Goal: Information Seeking & Learning: Check status

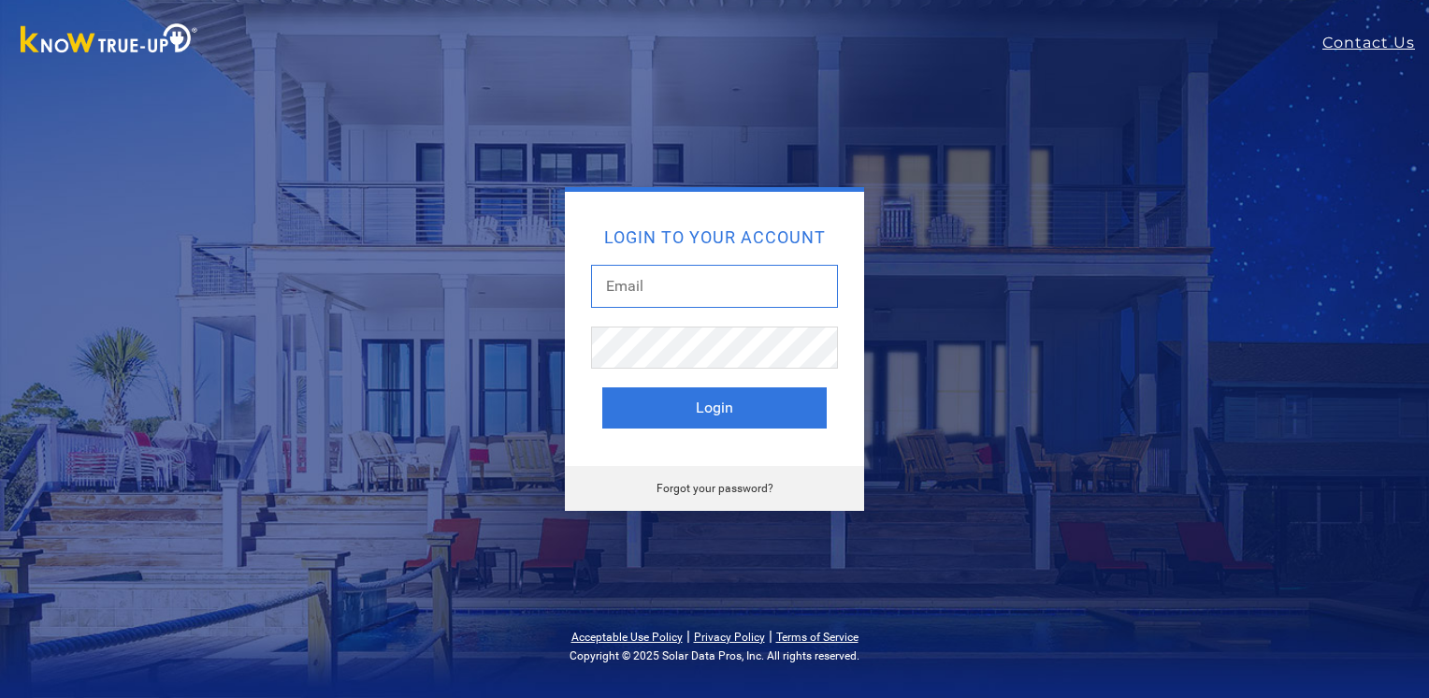
click at [670, 281] on input "text" at bounding box center [714, 286] width 247 height 43
type input "[EMAIL_ADDRESS][DOMAIN_NAME]"
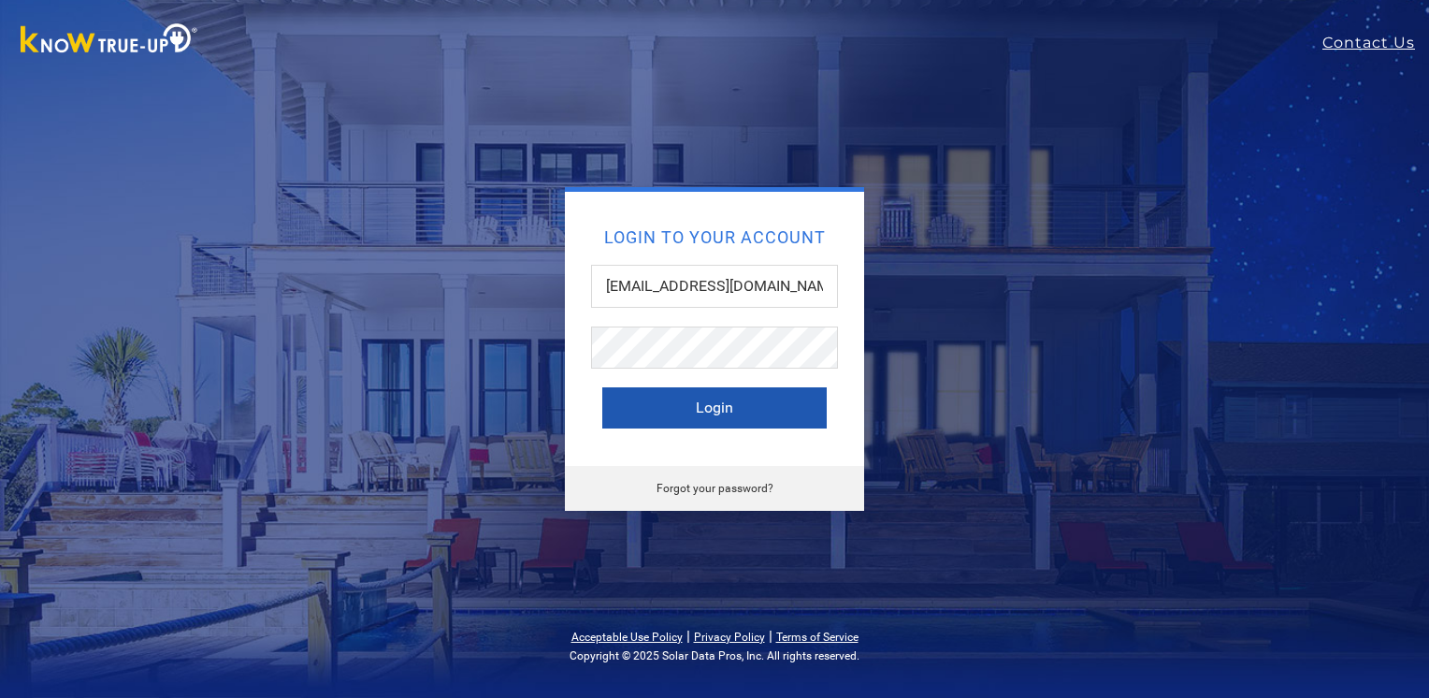
click at [771, 421] on button "Login" at bounding box center [714, 407] width 224 height 41
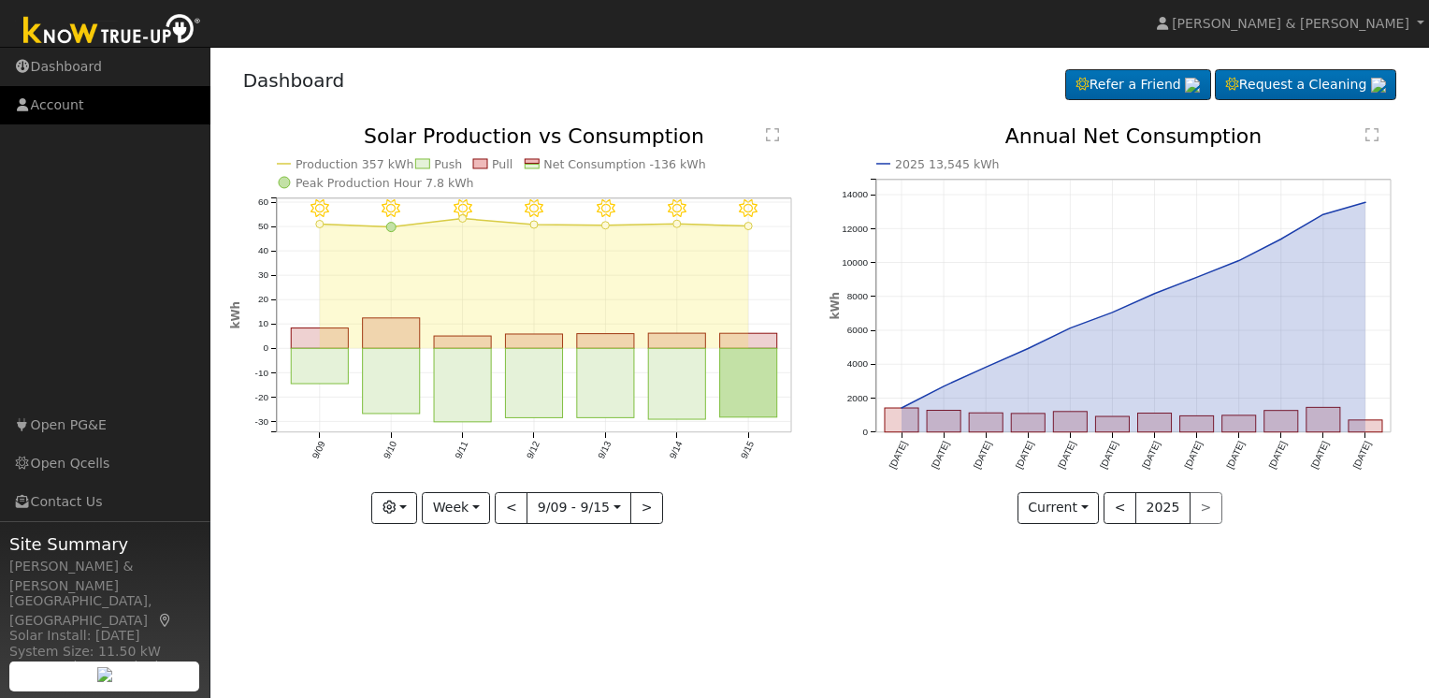
click at [75, 104] on link "Account" at bounding box center [105, 105] width 210 height 38
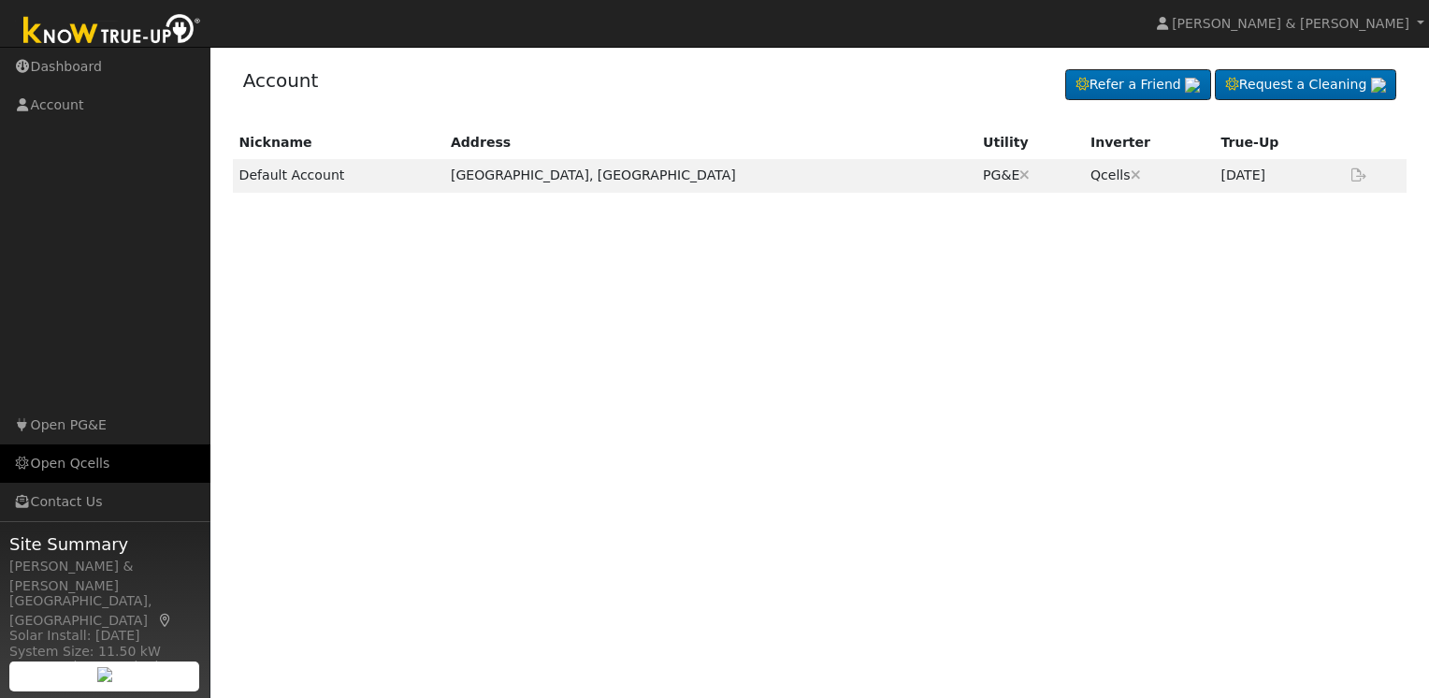
click at [79, 458] on link "Open Qcells" at bounding box center [105, 463] width 210 height 38
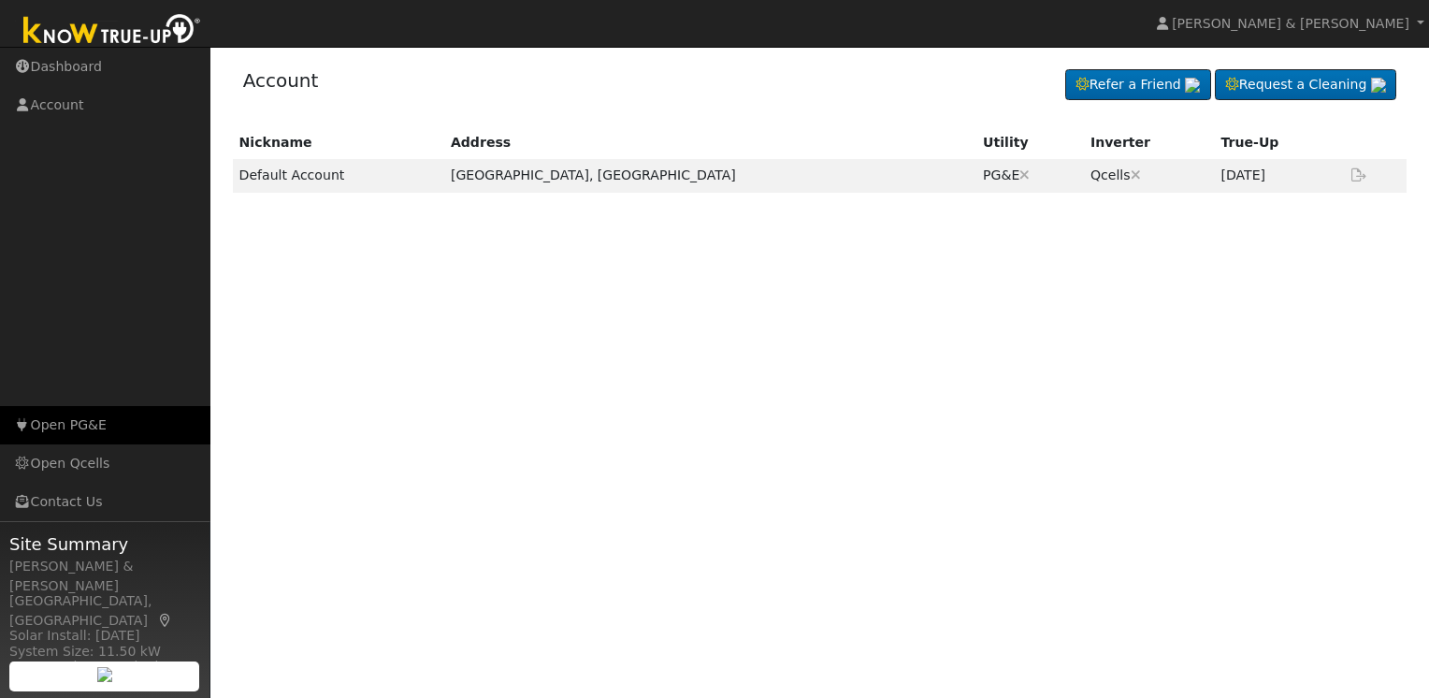
click at [68, 429] on link "Open PG&E" at bounding box center [105, 425] width 210 height 38
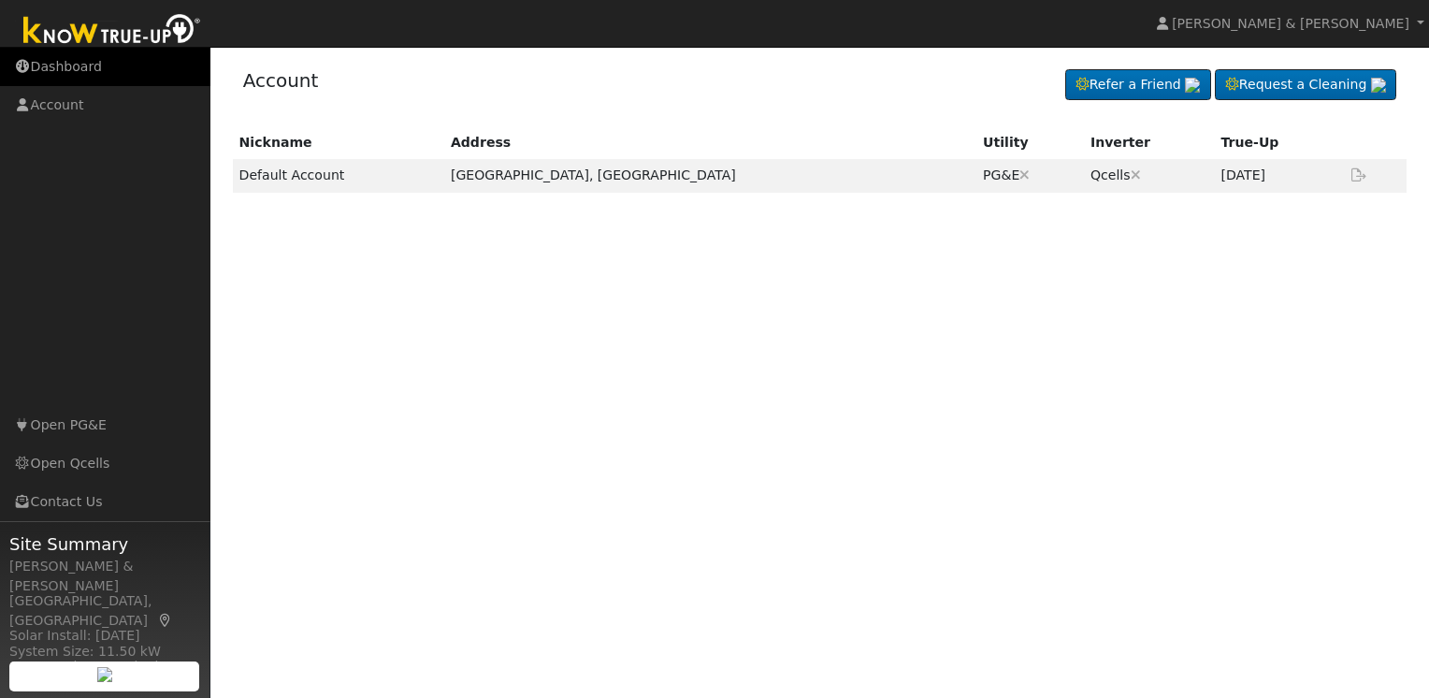
click at [63, 62] on link "Dashboard" at bounding box center [105, 67] width 210 height 38
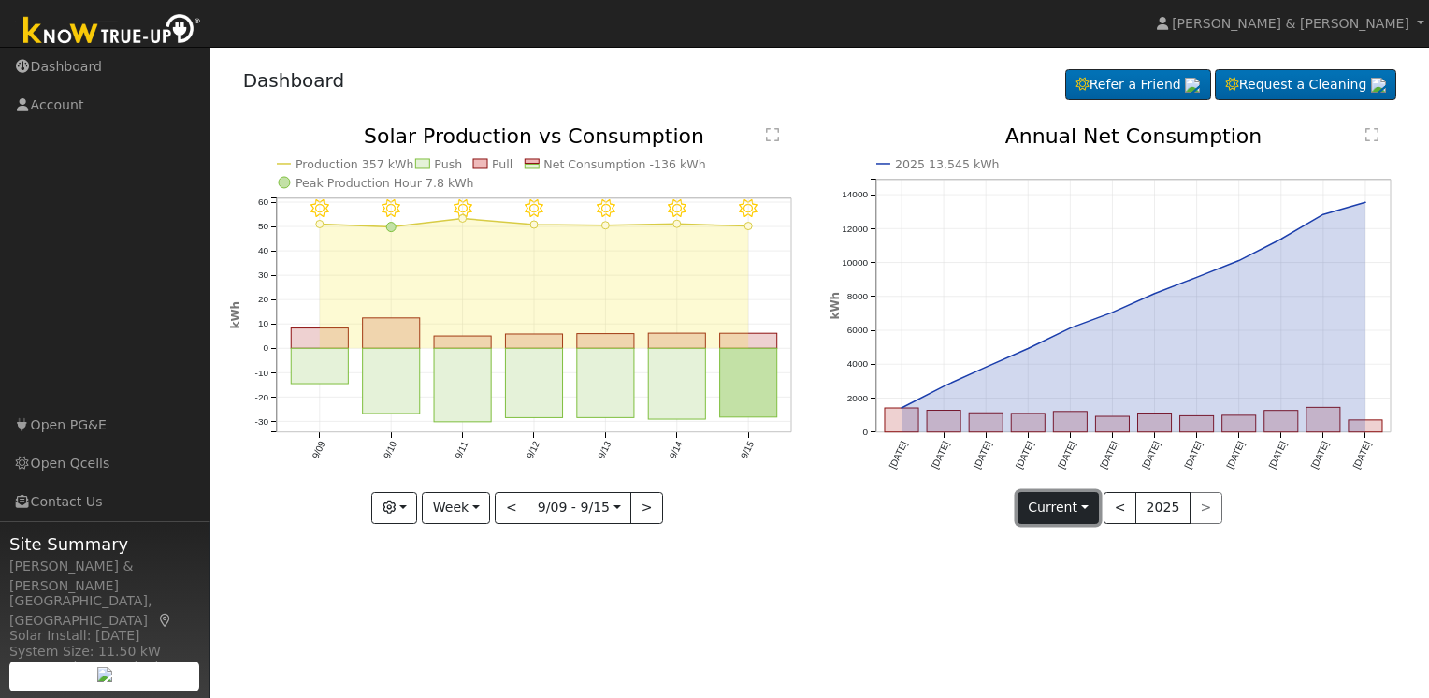
click at [1082, 506] on button "Current" at bounding box center [1059, 508] width 82 height 32
click at [932, 535] on div "2025 13,545 kWh Sep '24 Oct '24 Nov '24 Dec '24 Jan '25 Feb '25 Mar '25 Apr '25…" at bounding box center [1120, 338] width 600 height 425
click at [393, 507] on icon "button" at bounding box center [389, 506] width 13 height 13
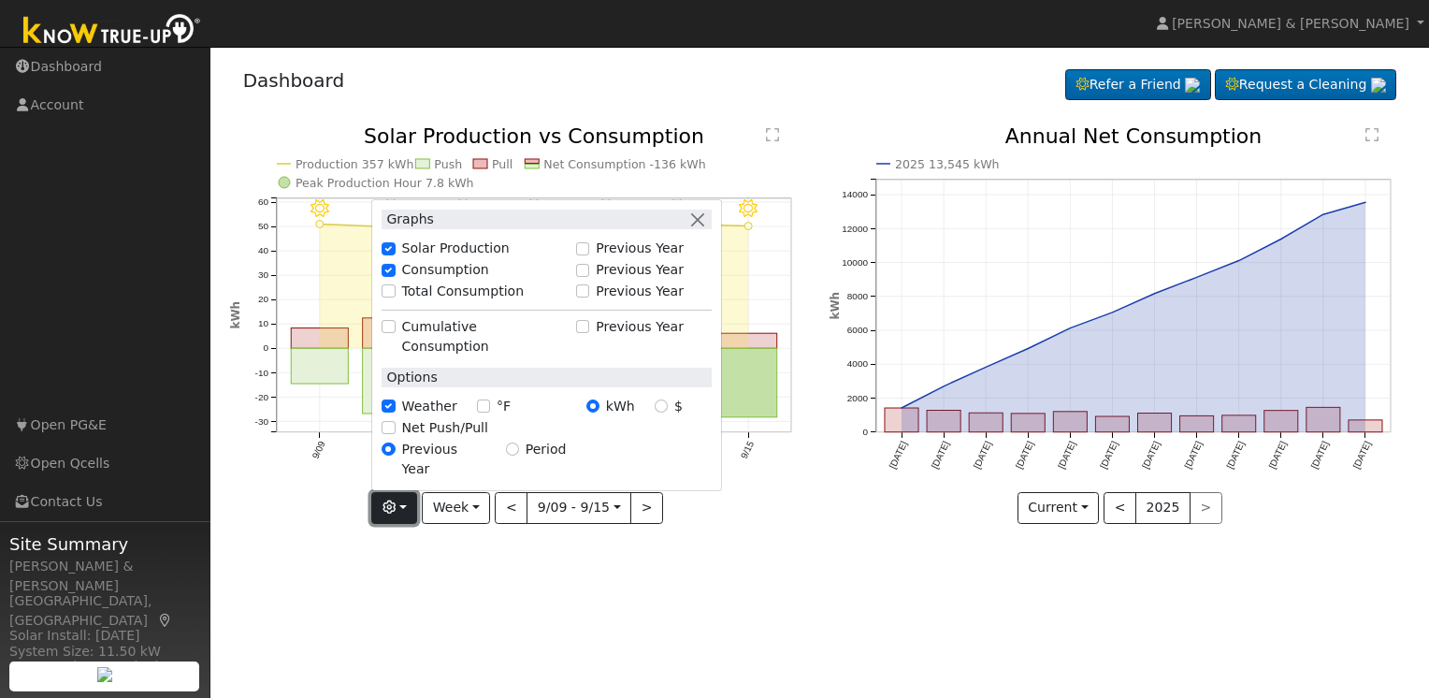
click at [393, 507] on icon "button" at bounding box center [389, 506] width 13 height 13
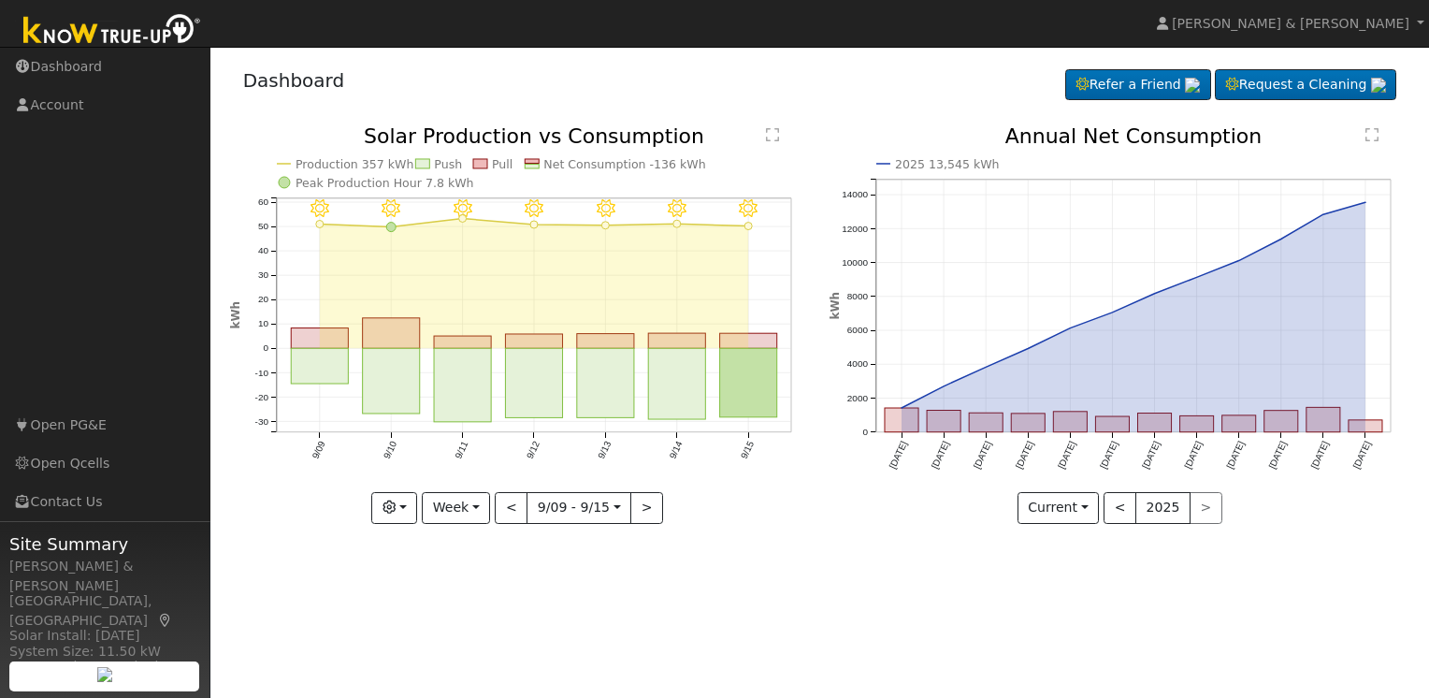
click at [734, 457] on icon "9/15 - Clear 9/14 - Clear 9/13 - Clear 9/12 - Clear 9/11 - MostlyClear 9/10 - M…" at bounding box center [520, 324] width 580 height 397
click at [1085, 504] on button "Current" at bounding box center [1059, 508] width 82 height 32
click at [745, 326] on icon "9/15 - Clear 9/14 - Clear 9/13 - Clear 9/12 - Clear 9/11 - MostlyClear 9/10 - M…" at bounding box center [520, 324] width 580 height 397
click at [480, 497] on button "Week" at bounding box center [456, 508] width 68 height 32
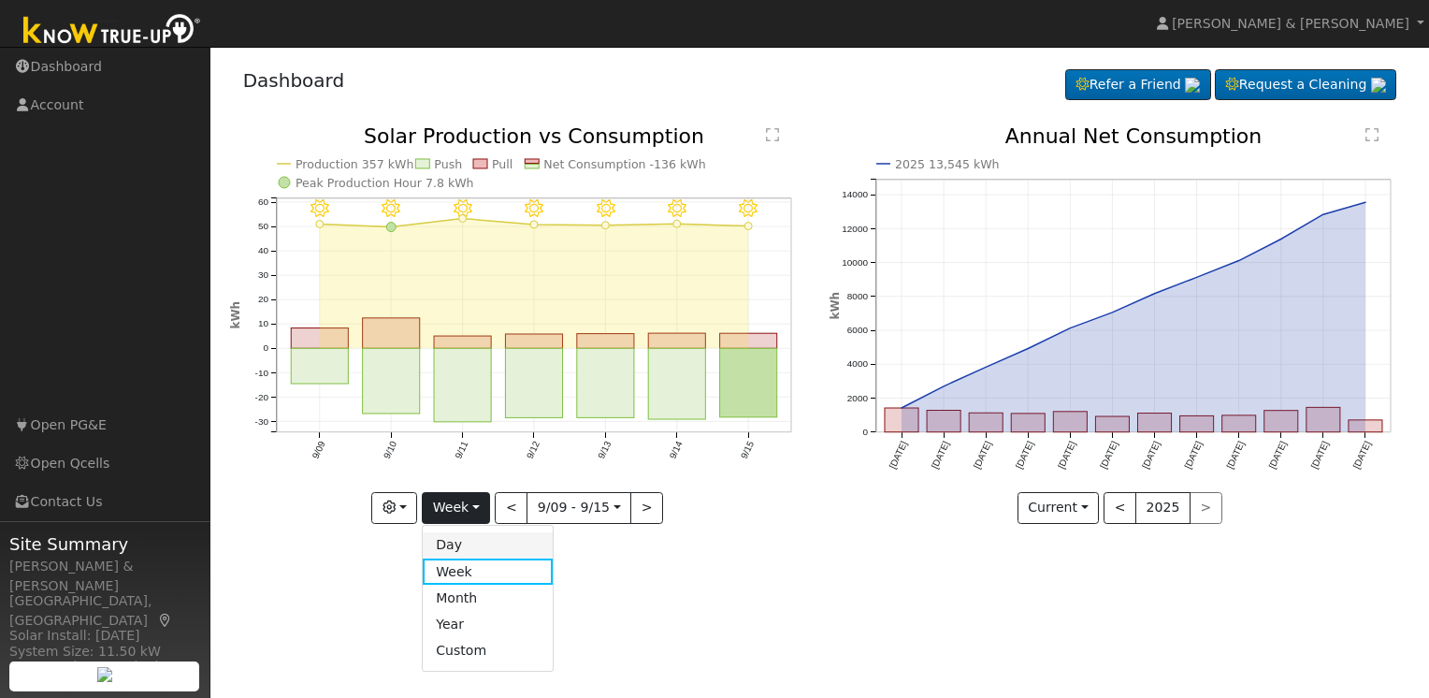
click at [472, 547] on link "Day" at bounding box center [488, 545] width 130 height 26
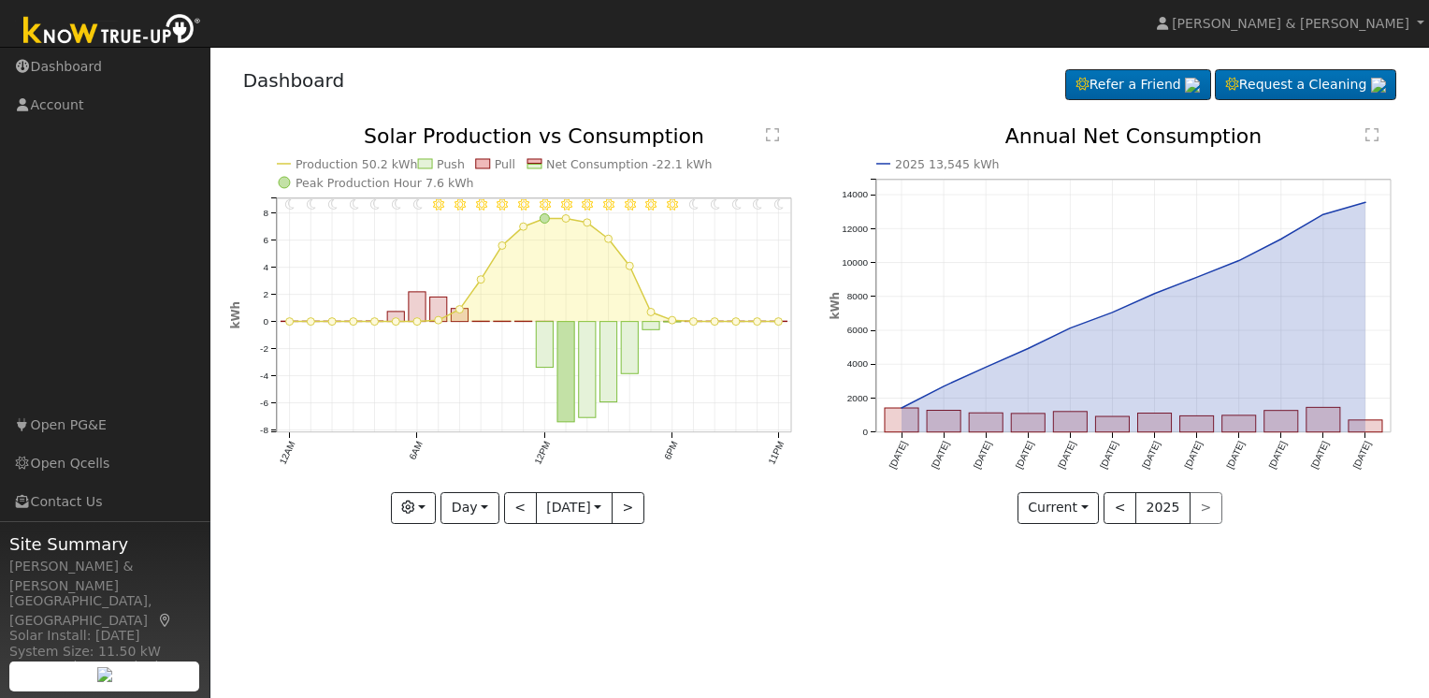
click at [473, 547] on div "11PM - Clear 10PM - Clear 9PM - Clear 8PM - Clear 7PM - Clear 6PM - Clear 5PM -…" at bounding box center [520, 338] width 600 height 425
click at [635, 502] on button ">" at bounding box center [628, 508] width 33 height 32
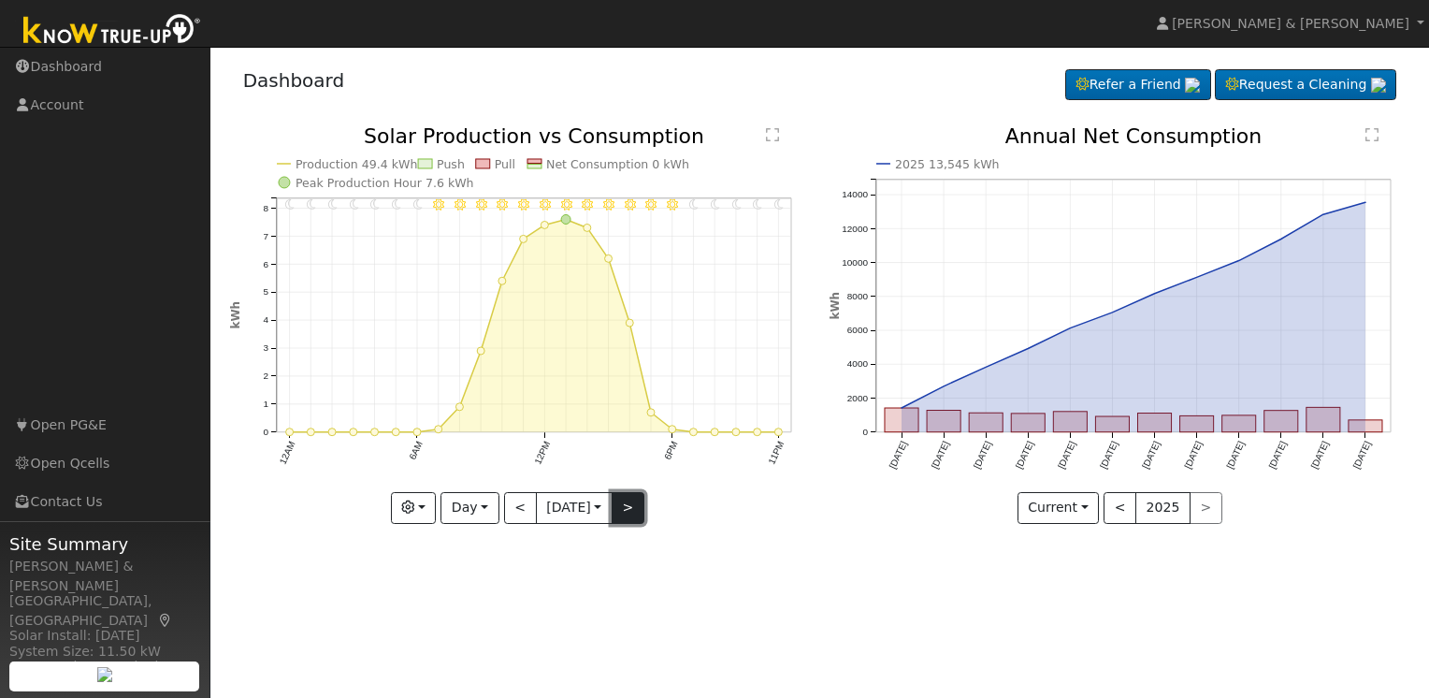
click at [632, 507] on button ">" at bounding box center [628, 508] width 33 height 32
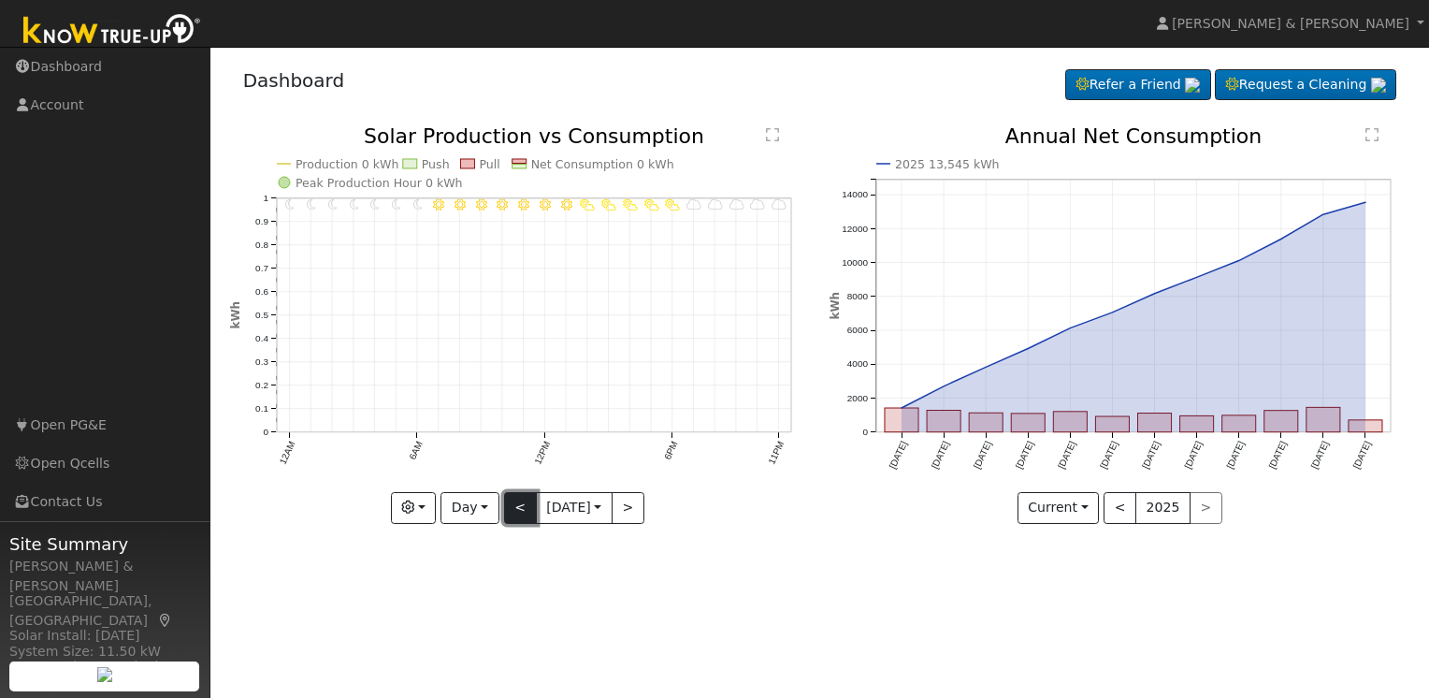
click at [515, 507] on button "<" at bounding box center [520, 508] width 33 height 32
type input "2025-09-16"
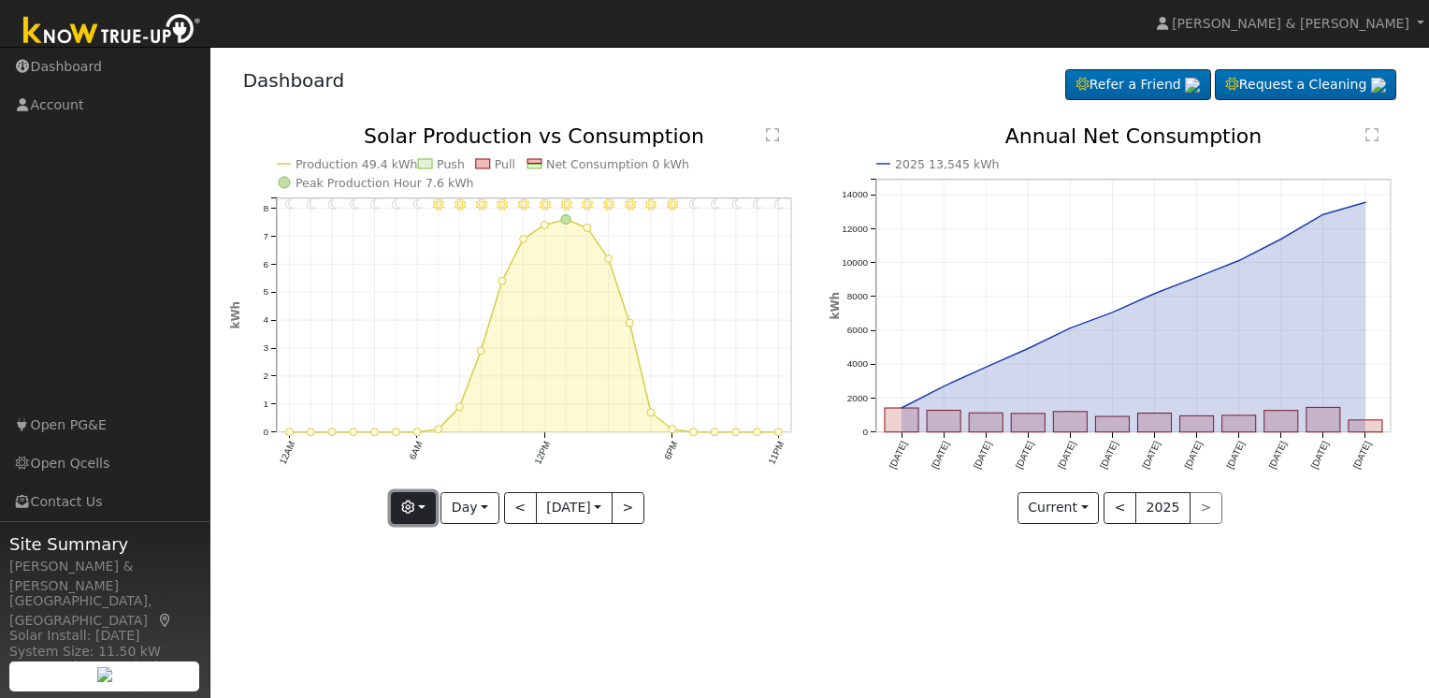
click at [423, 503] on button "button" at bounding box center [414, 508] width 46 height 32
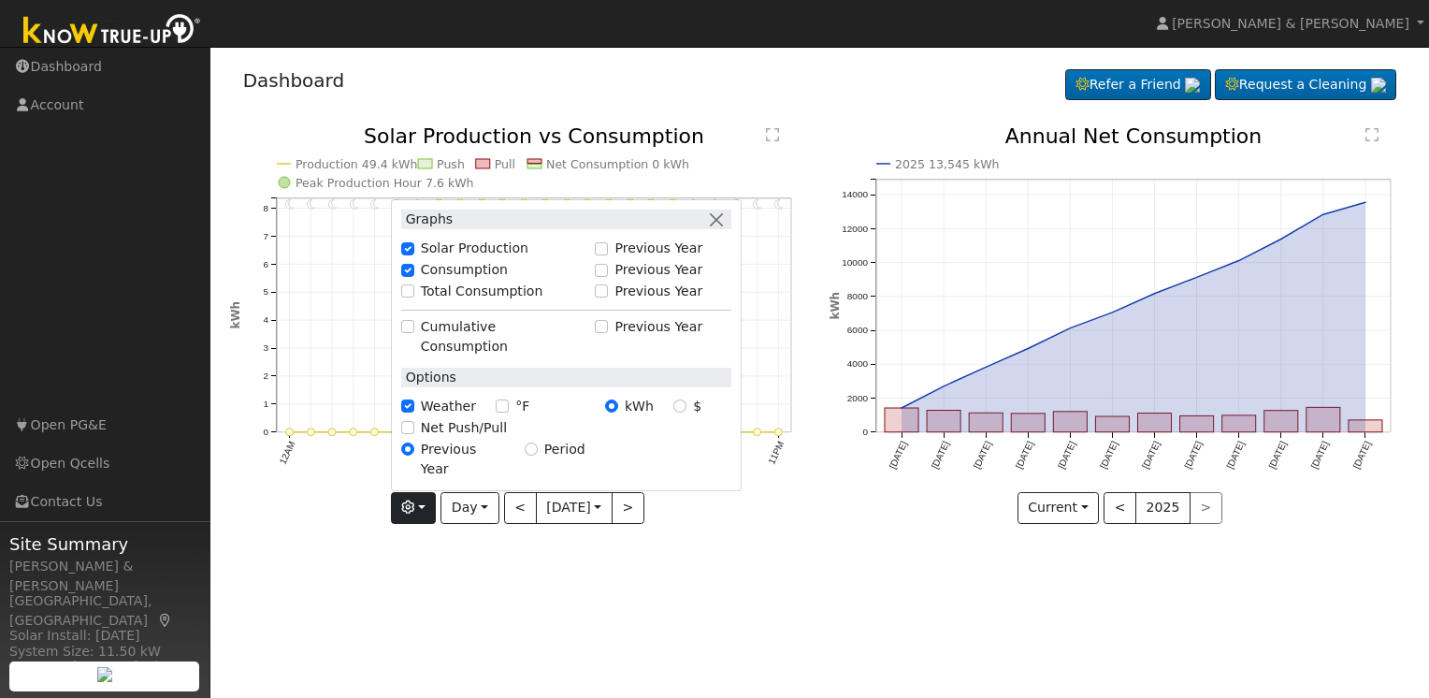
click at [701, 509] on icon "11PM - Clear 10PM - Clear 9PM - Clear 8PM - Clear 7PM - Clear 6PM - Clear 5PM -…" at bounding box center [520, 324] width 580 height 397
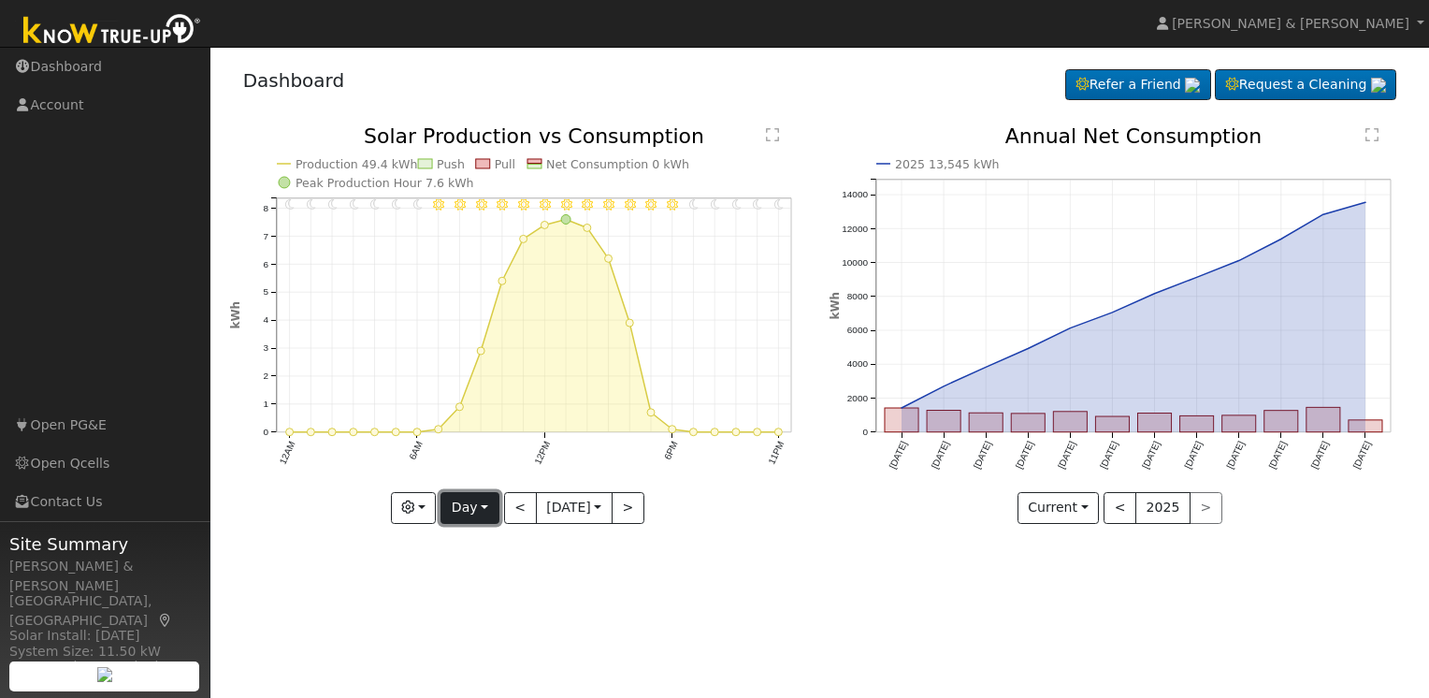
click at [463, 510] on button "Day" at bounding box center [469, 508] width 58 height 32
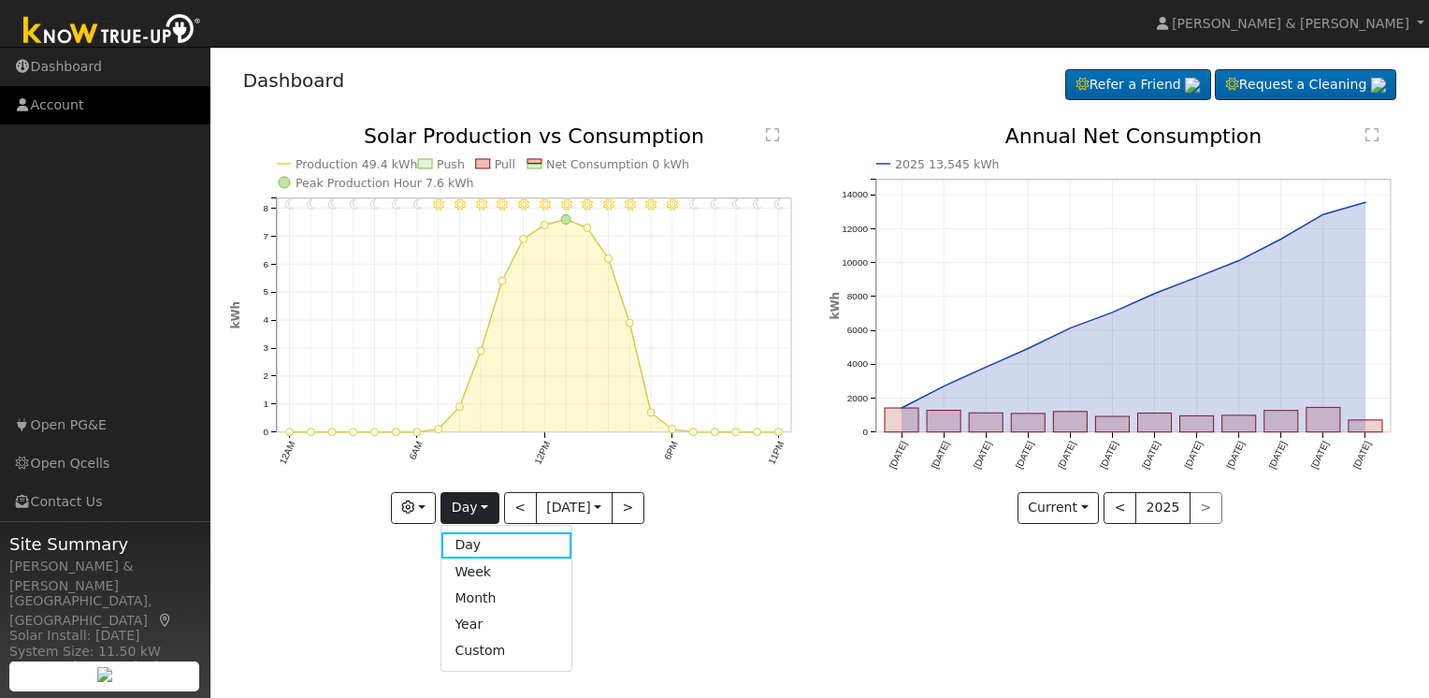
click at [57, 109] on link "Account" at bounding box center [105, 105] width 210 height 38
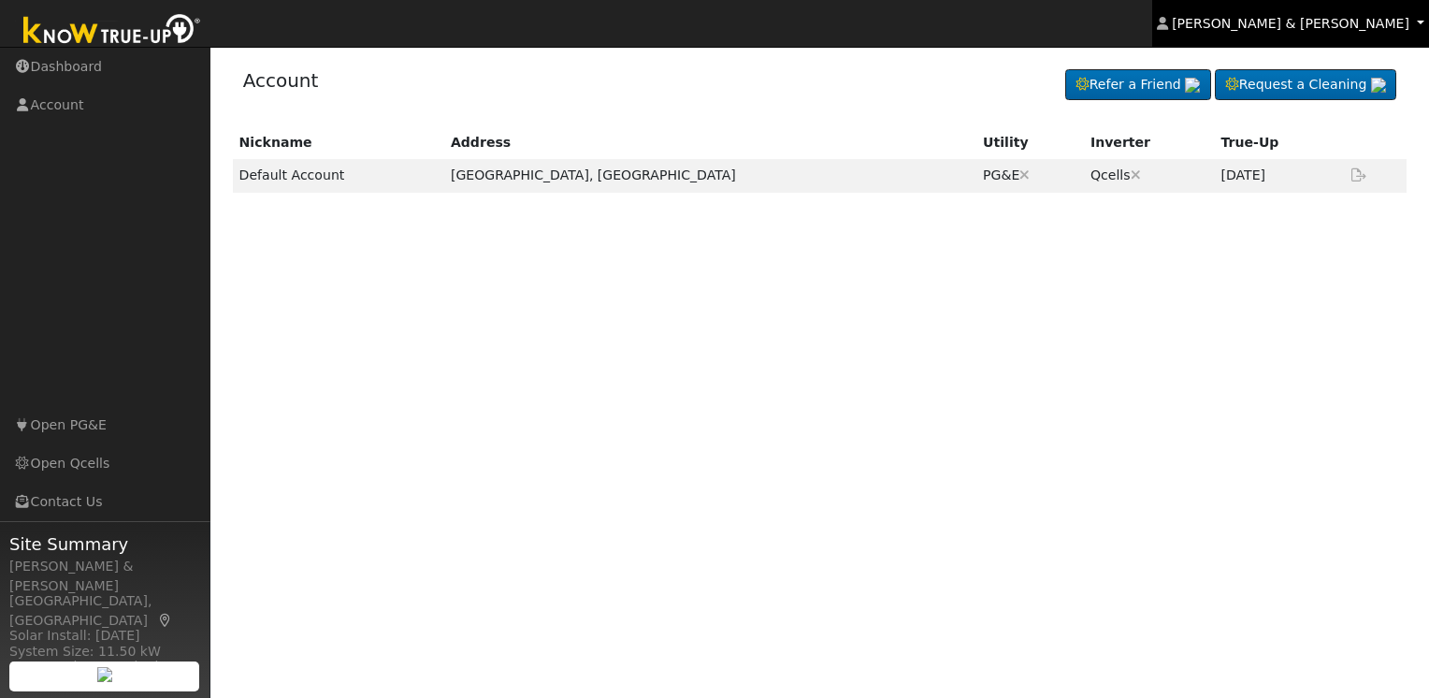
click at [1374, 27] on span "[PERSON_NAME] & [PERSON_NAME]" at bounding box center [1291, 23] width 238 height 15
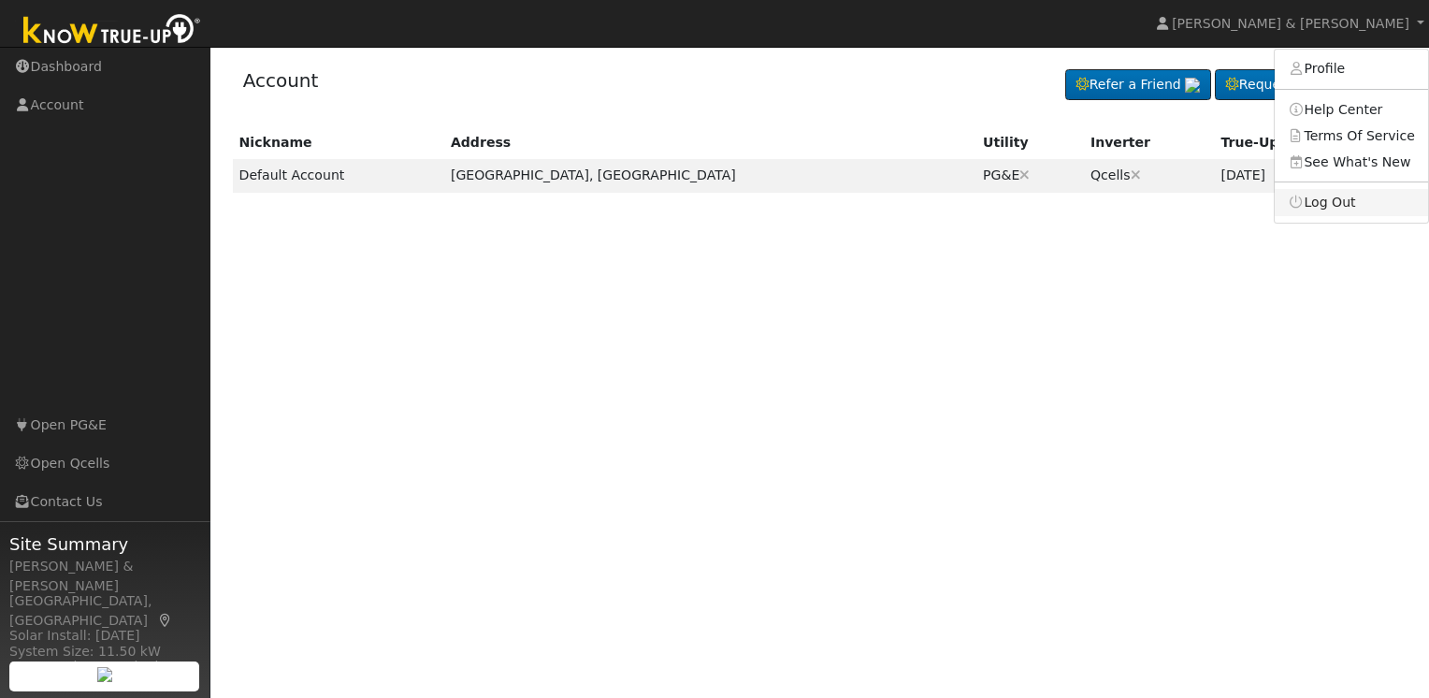
click at [1330, 195] on link "Log Out" at bounding box center [1351, 202] width 153 height 26
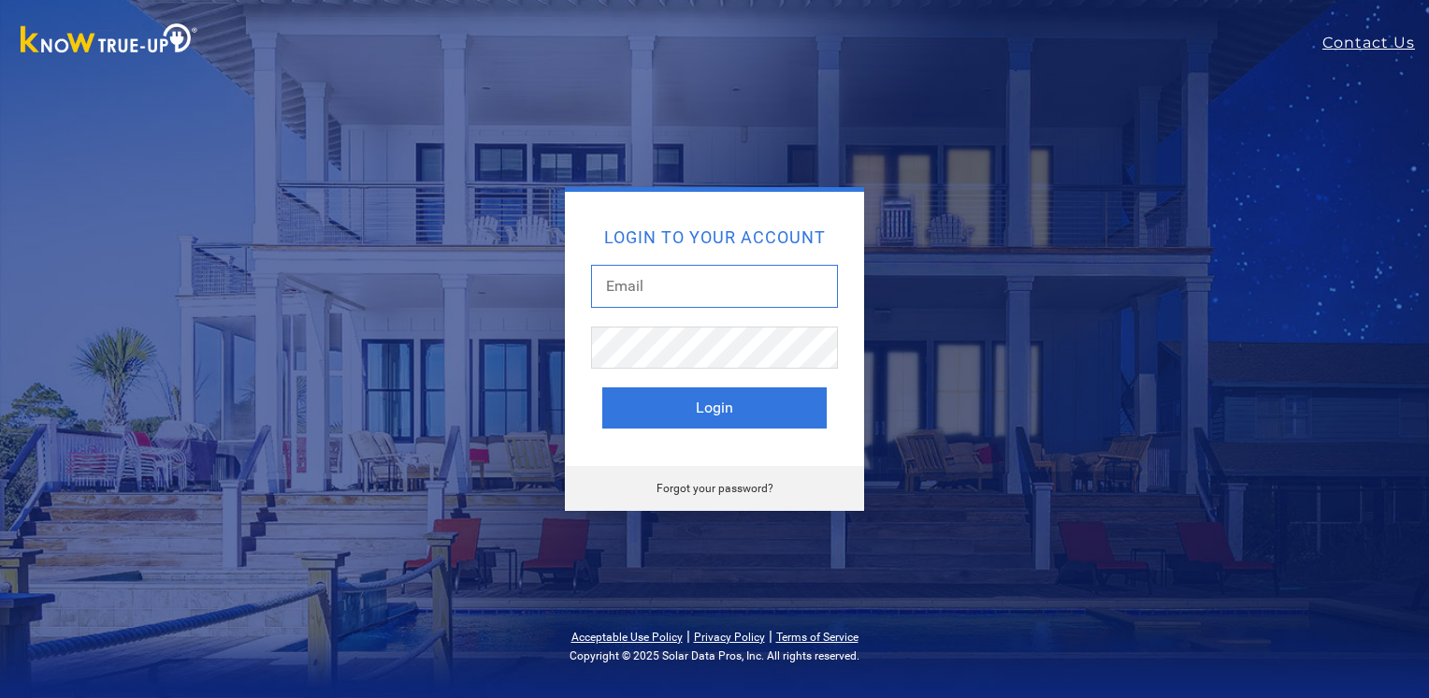
click at [627, 275] on input "text" at bounding box center [714, 286] width 247 height 43
type input "[EMAIL_ADDRESS][DOMAIN_NAME]"
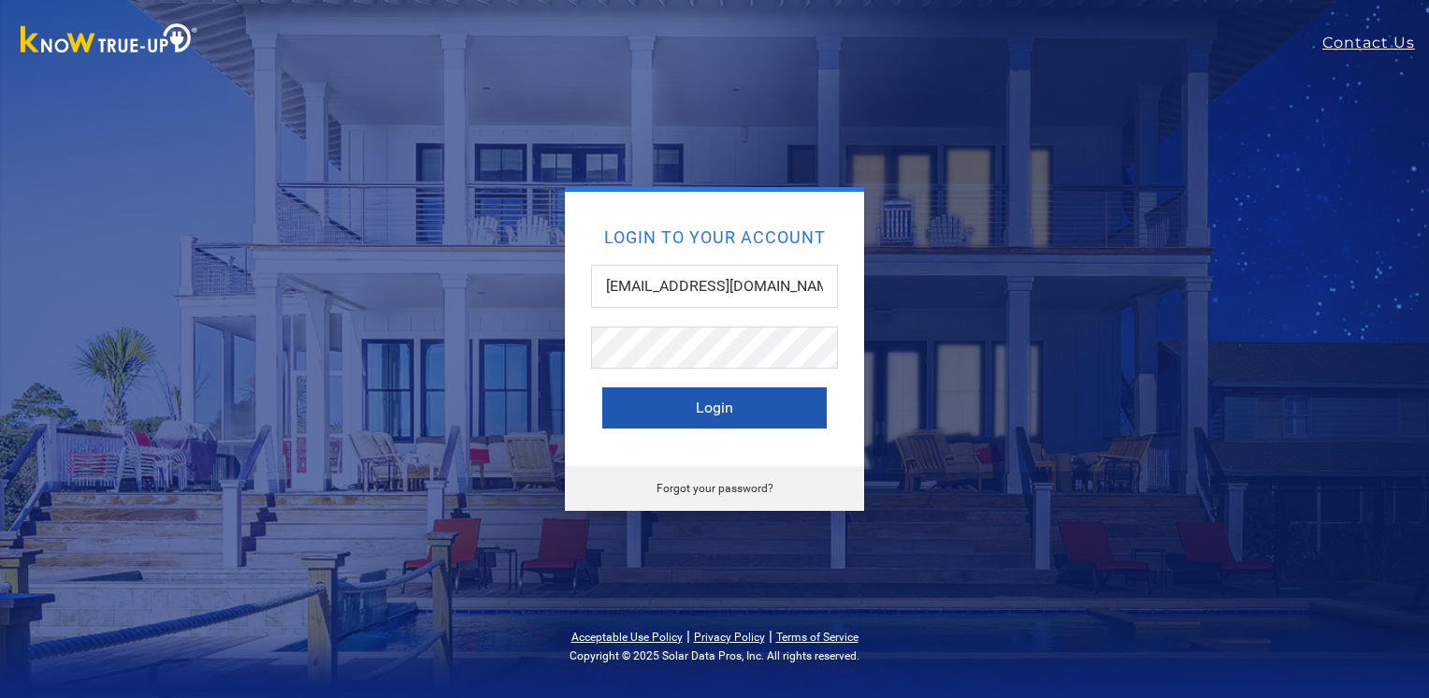
click at [774, 417] on button "Login" at bounding box center [714, 407] width 224 height 41
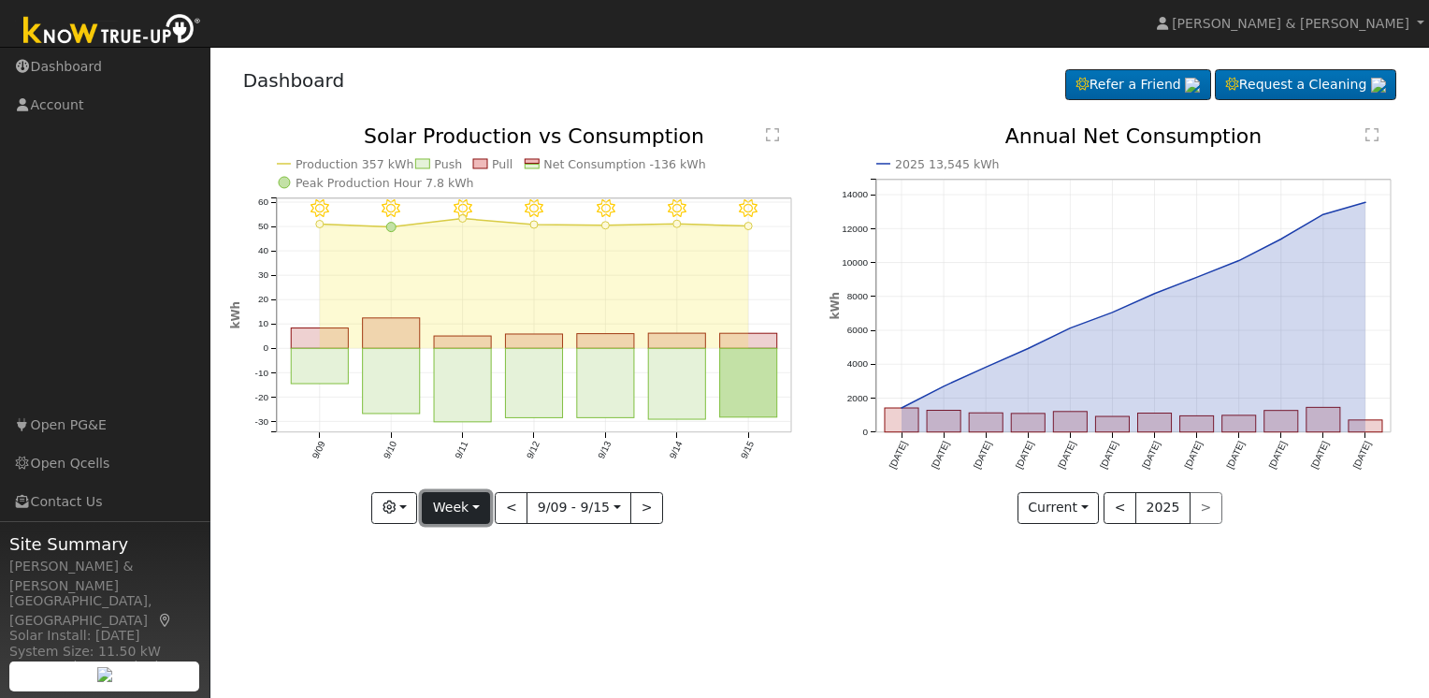
click at [478, 503] on button "Week" at bounding box center [456, 508] width 68 height 32
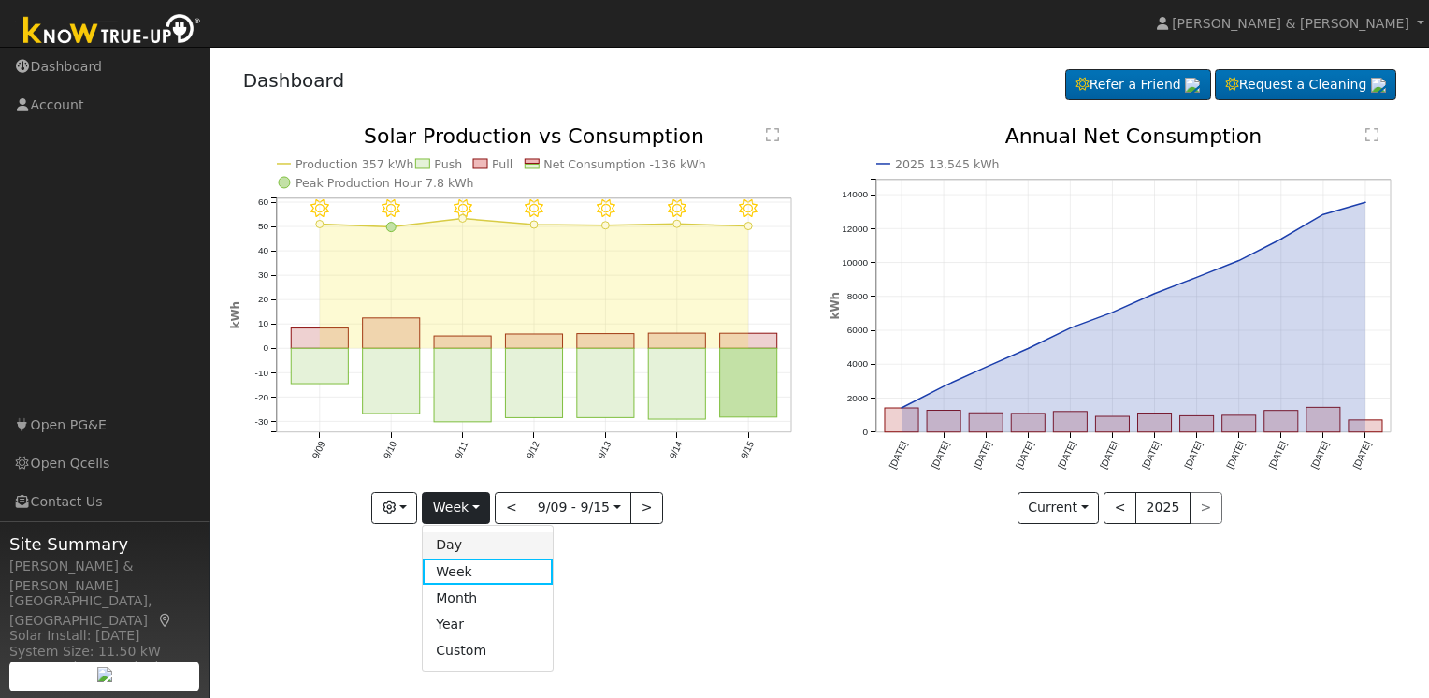
click at [464, 545] on link "Day" at bounding box center [488, 545] width 130 height 26
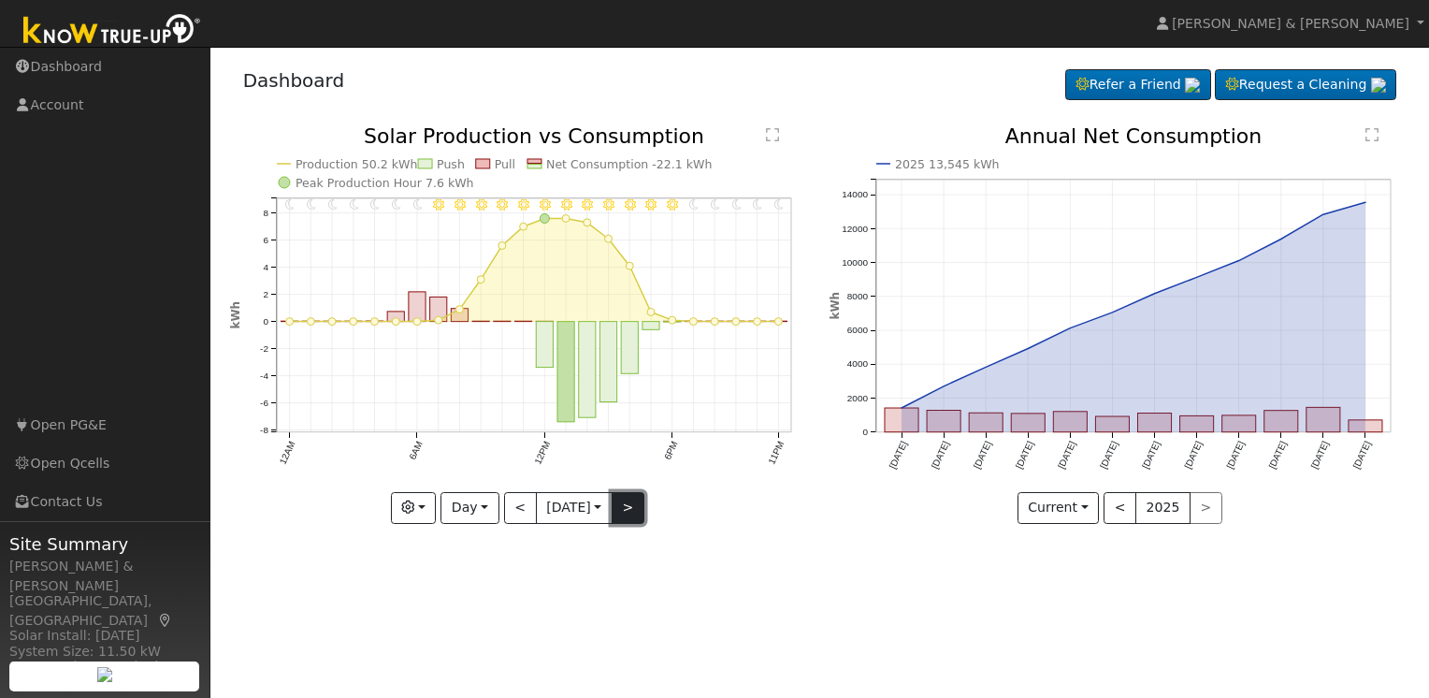
click at [638, 507] on button ">" at bounding box center [628, 508] width 33 height 32
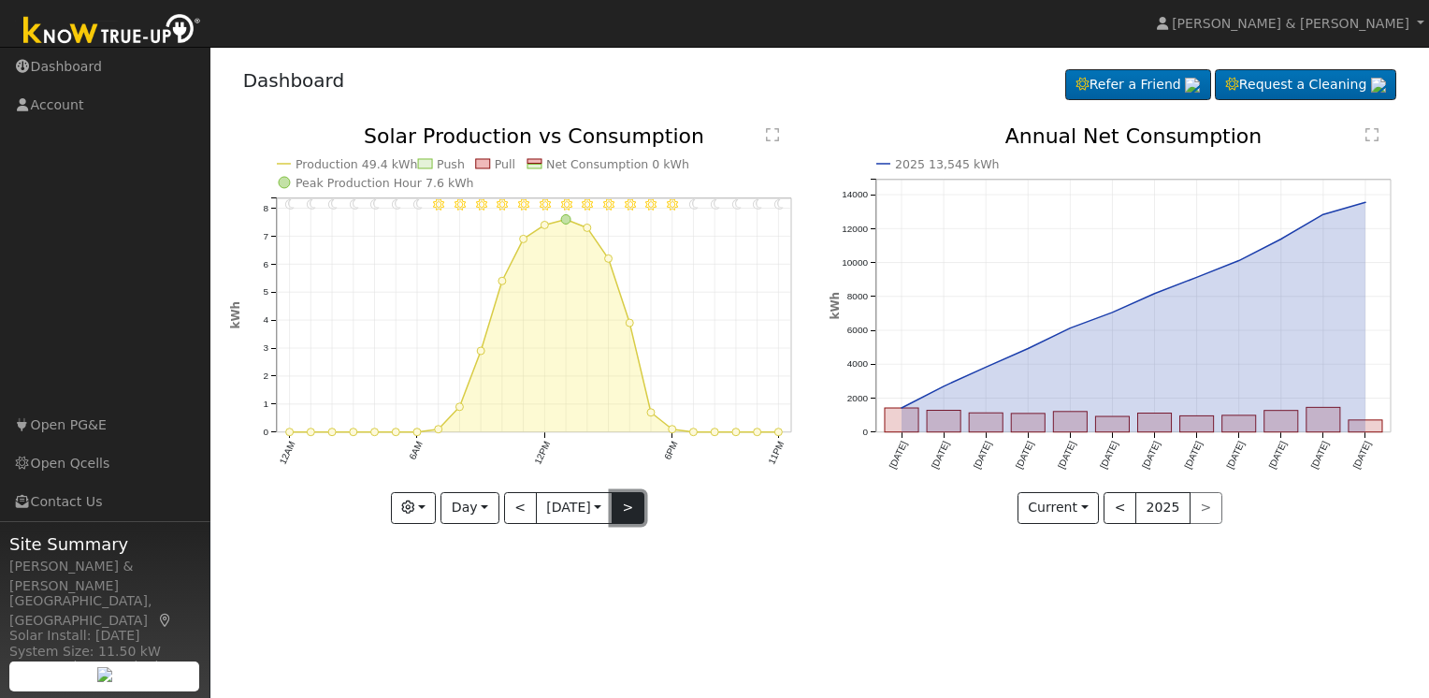
click at [636, 507] on button ">" at bounding box center [628, 508] width 33 height 32
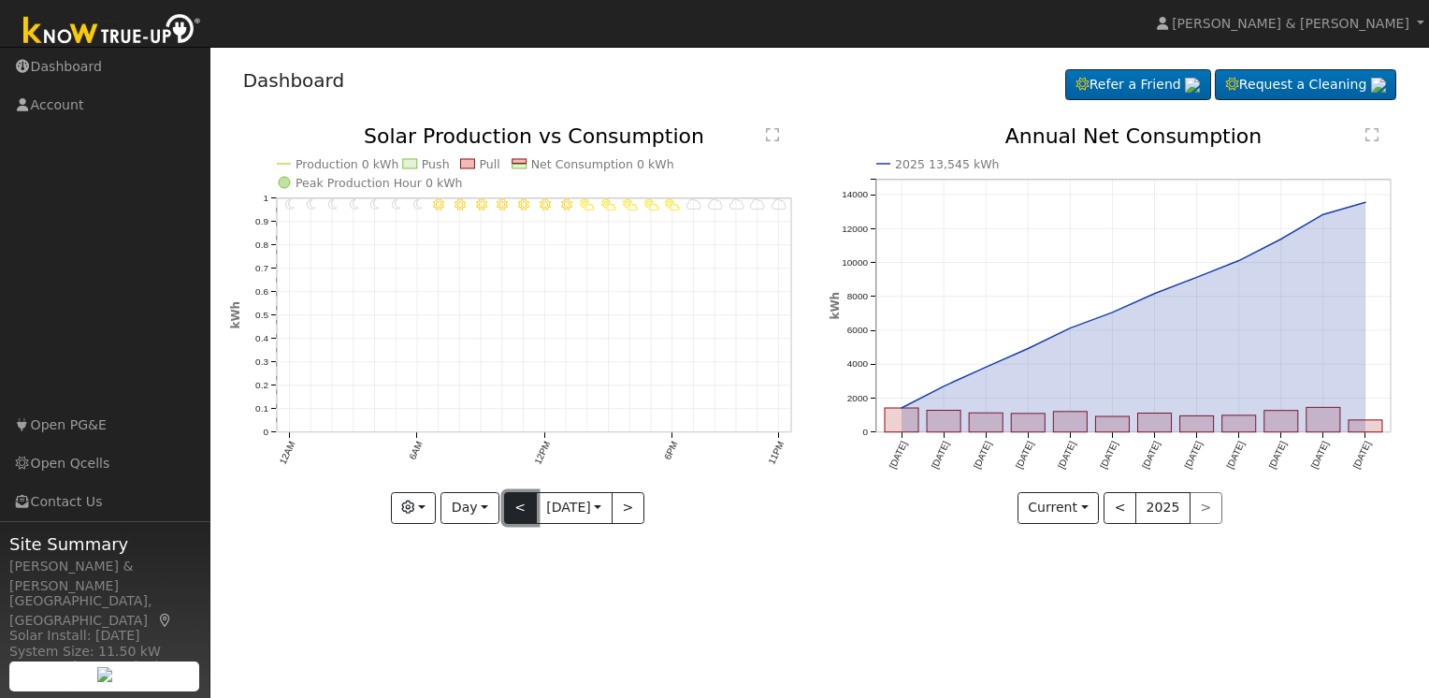
click at [512, 505] on button "<" at bounding box center [520, 508] width 33 height 32
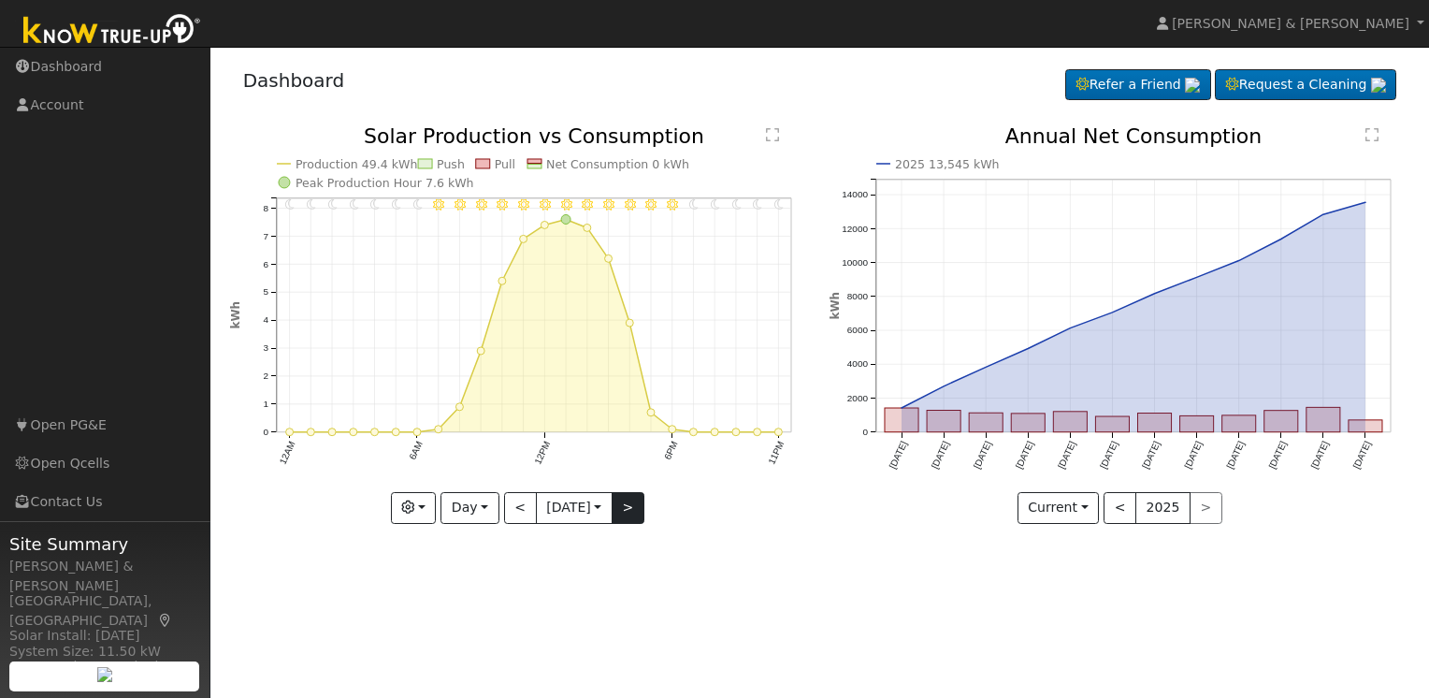
click at [629, 505] on button ">" at bounding box center [628, 508] width 33 height 32
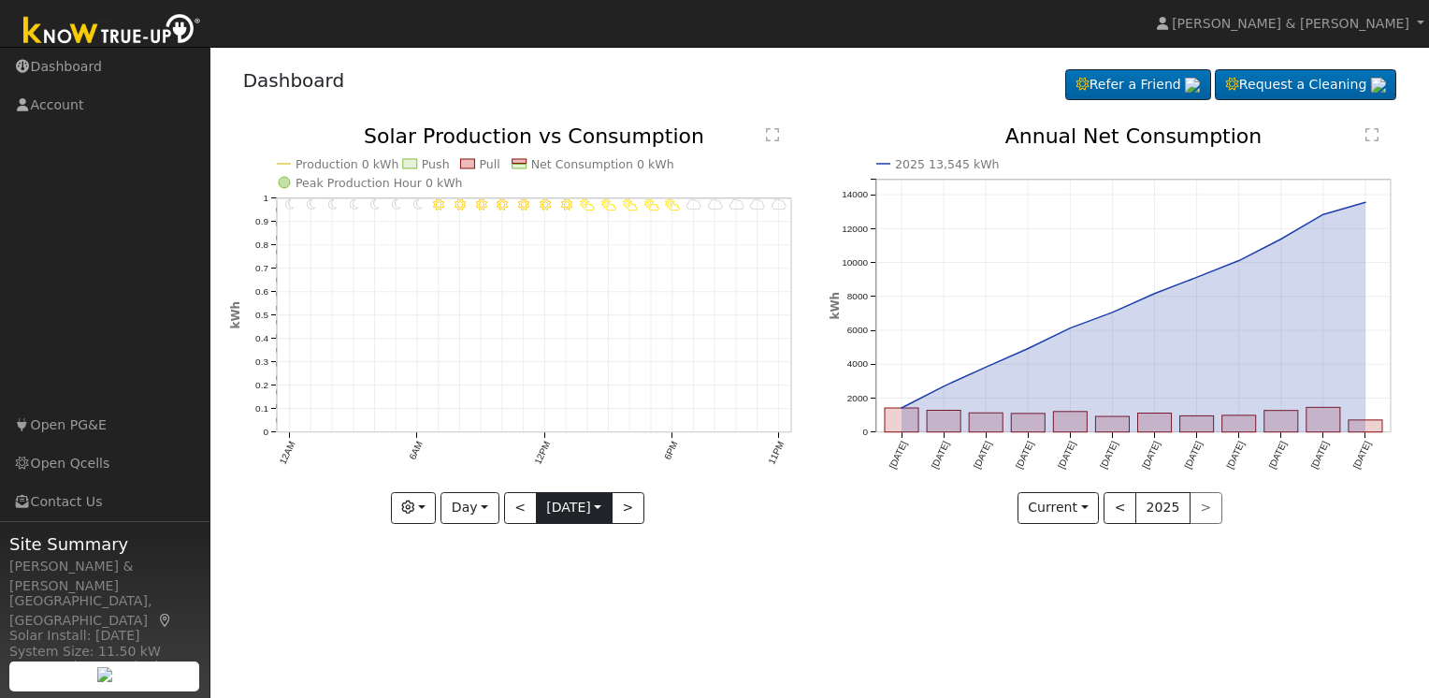
click at [596, 508] on input "2025-09-17" at bounding box center [574, 508] width 75 height 30
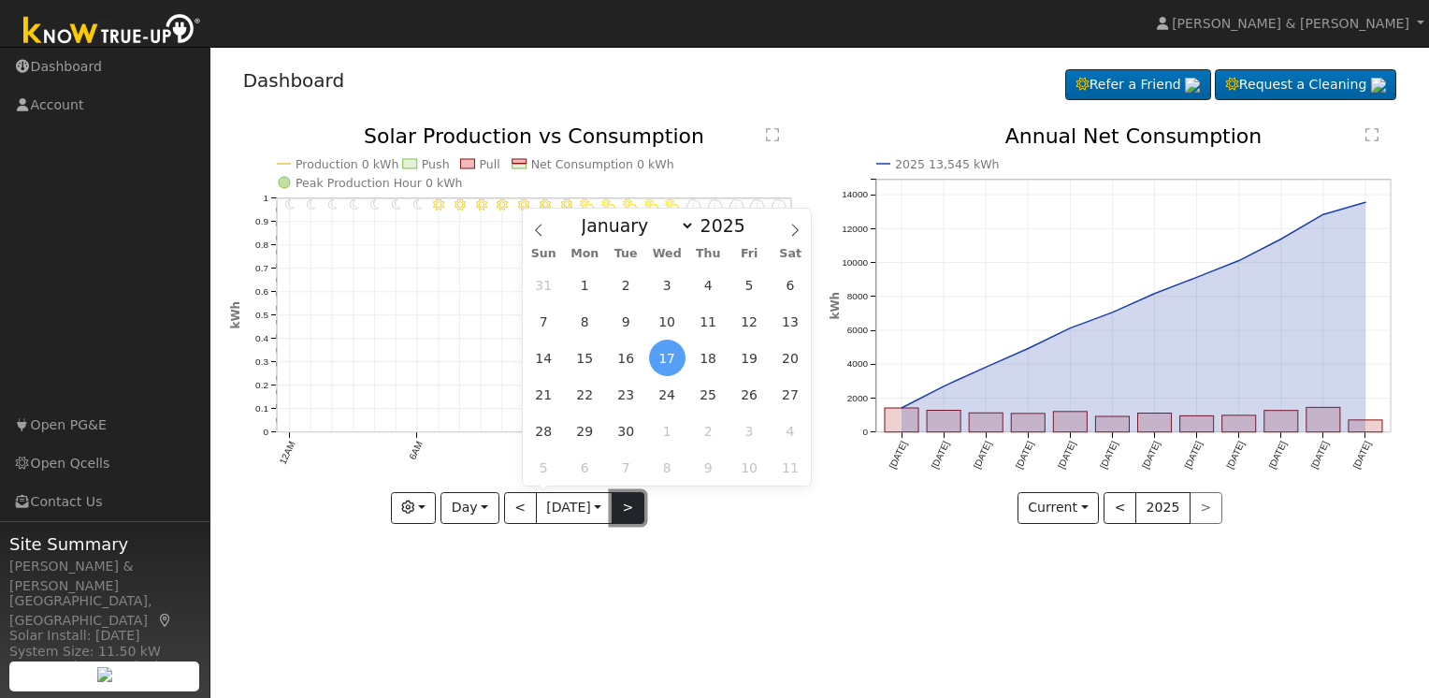
click at [632, 505] on button ">" at bounding box center [628, 508] width 33 height 32
type input "2025-09-18"
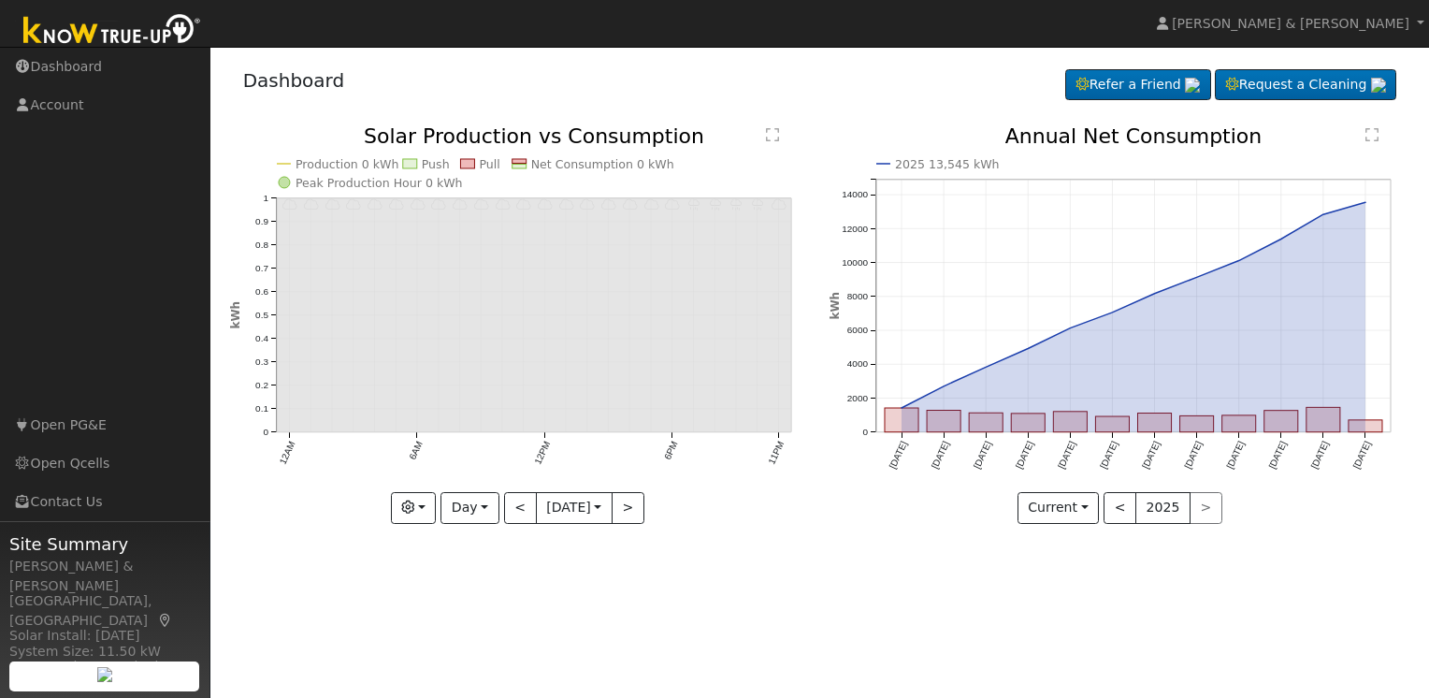
click at [471, 557] on div "User Profile First name Last name Email Email Notifications No Emails No Emails…" at bounding box center [819, 372] width 1219 height 651
click at [101, 75] on link "Dashboard" at bounding box center [105, 67] width 210 height 38
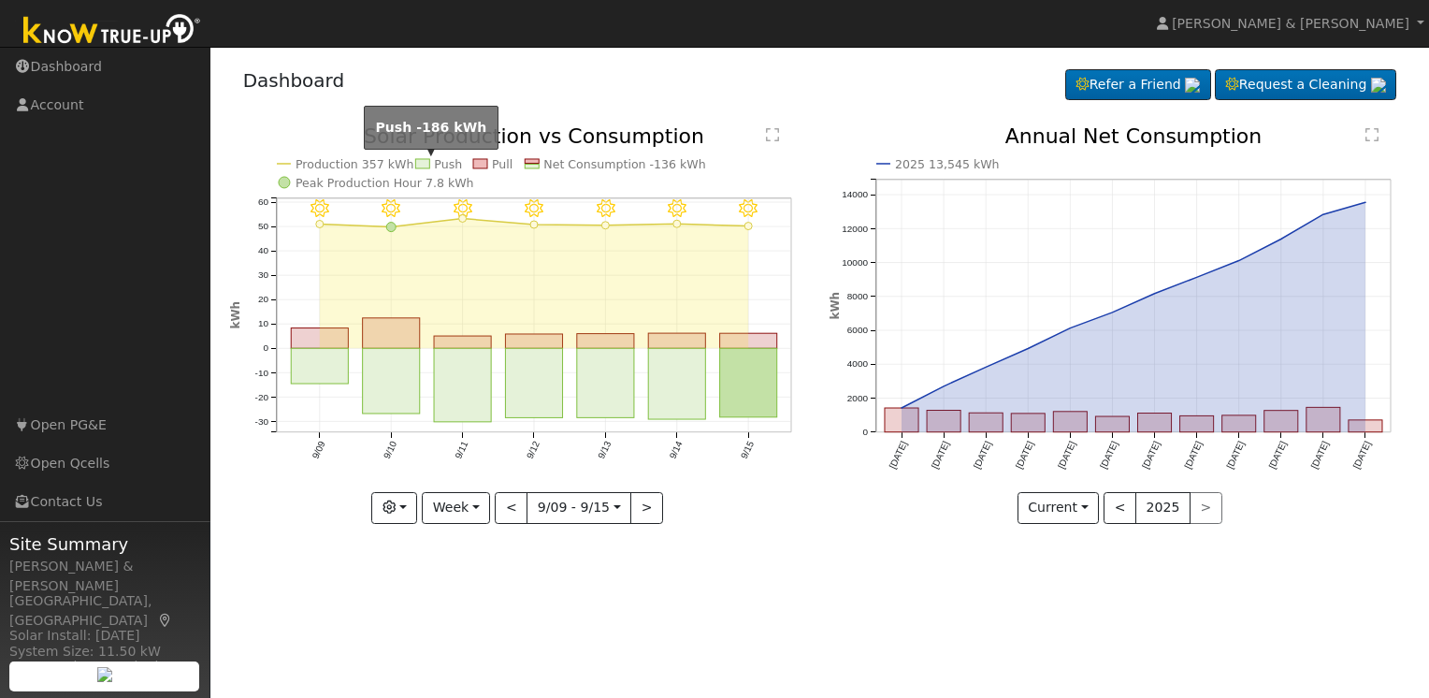
click at [422, 165] on rect at bounding box center [422, 163] width 14 height 9
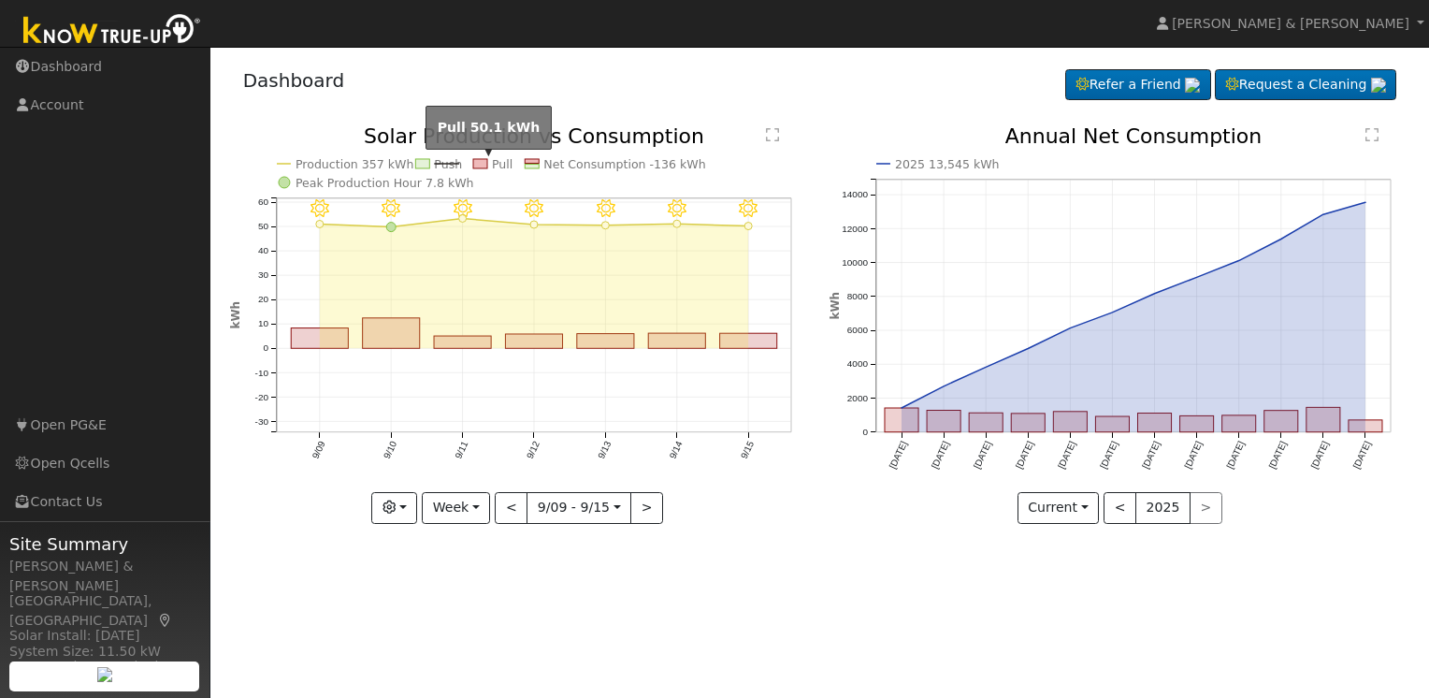
click at [473, 167] on rect at bounding box center [480, 163] width 14 height 9
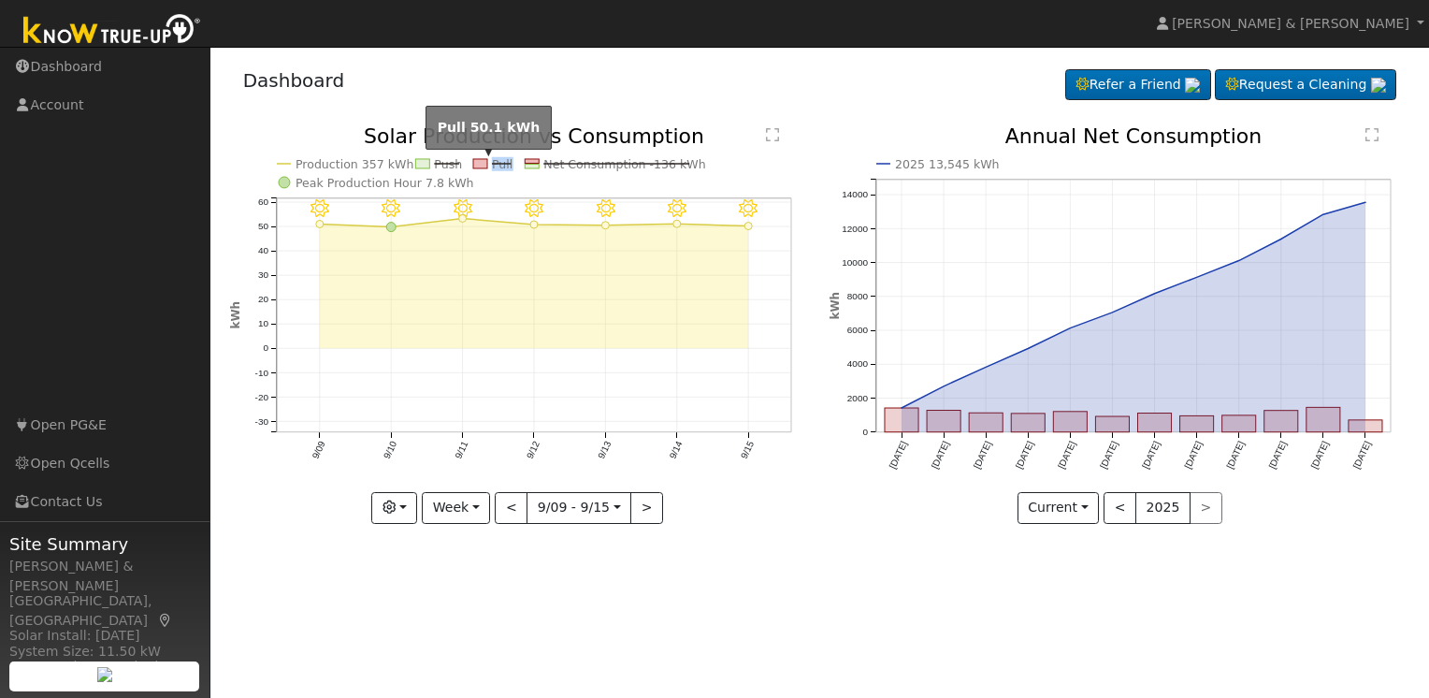
click at [473, 167] on rect at bounding box center [480, 163] width 14 height 9
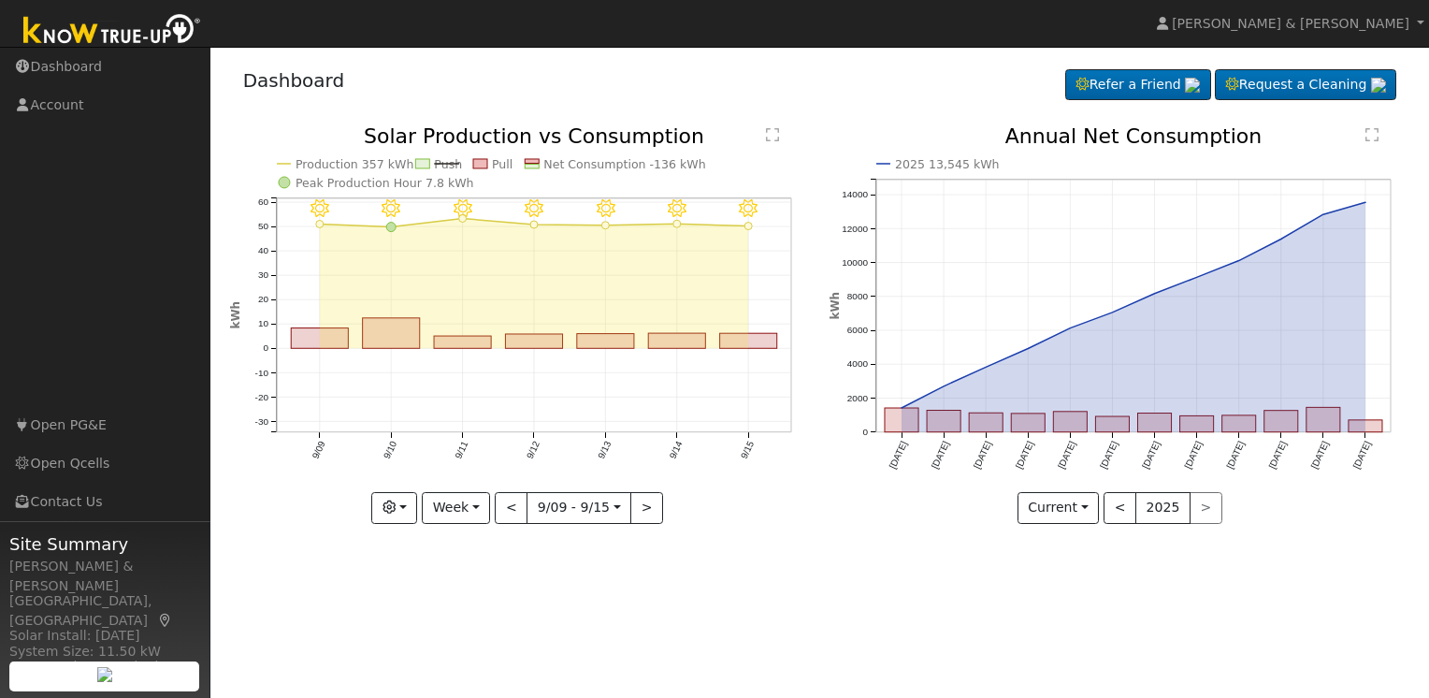
click at [521, 159] on icon "9/15 - Clear 9/14 - Clear 9/13 - Clear 9/12 - Clear 9/11 - MostlyClear 9/10 - M…" at bounding box center [520, 324] width 580 height 397
click at [548, 160] on text "Net Consumption -136 kWh" at bounding box center [624, 164] width 163 height 14
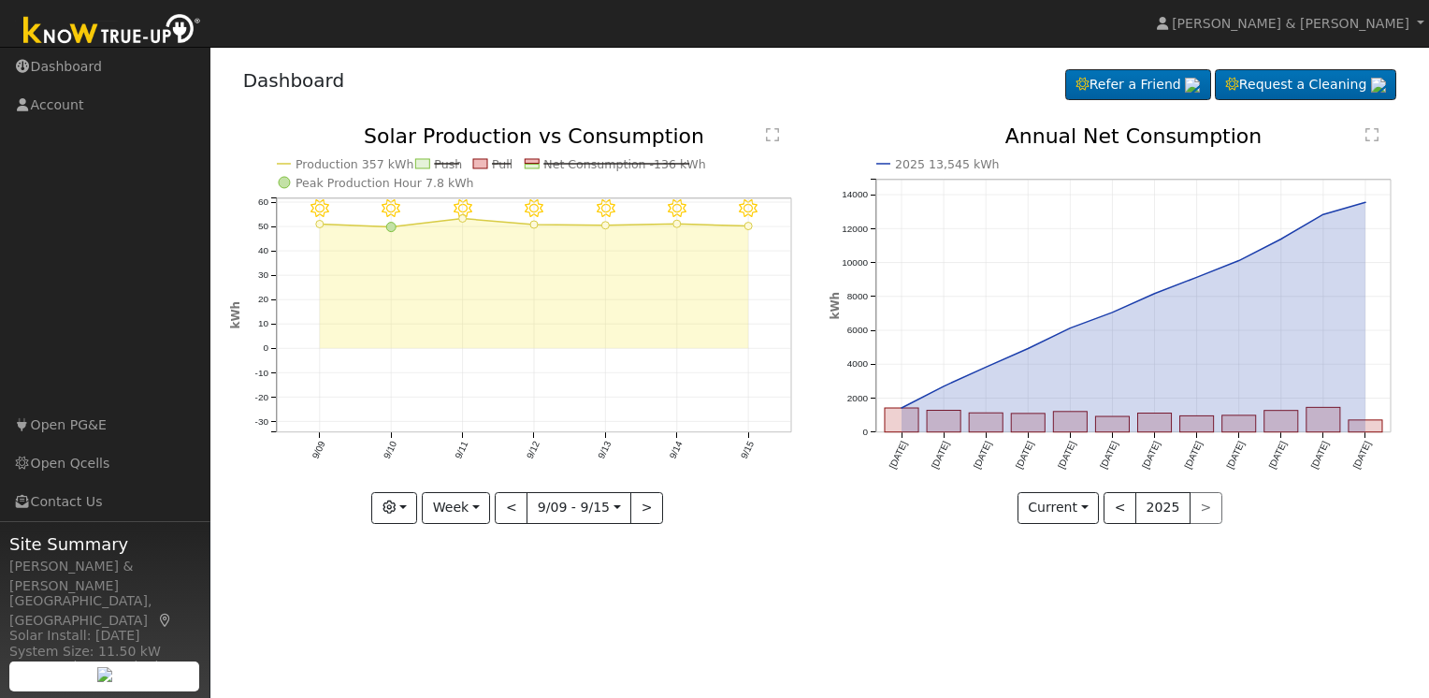
click at [490, 159] on icon "9/15 - Clear 9/14 - Clear 9/13 - Clear 9/12 - Clear 9/11 - MostlyClear 9/10 - M…" at bounding box center [520, 324] width 580 height 397
click at [588, 157] on text "Net Consumption -136 kWh" at bounding box center [624, 164] width 163 height 14
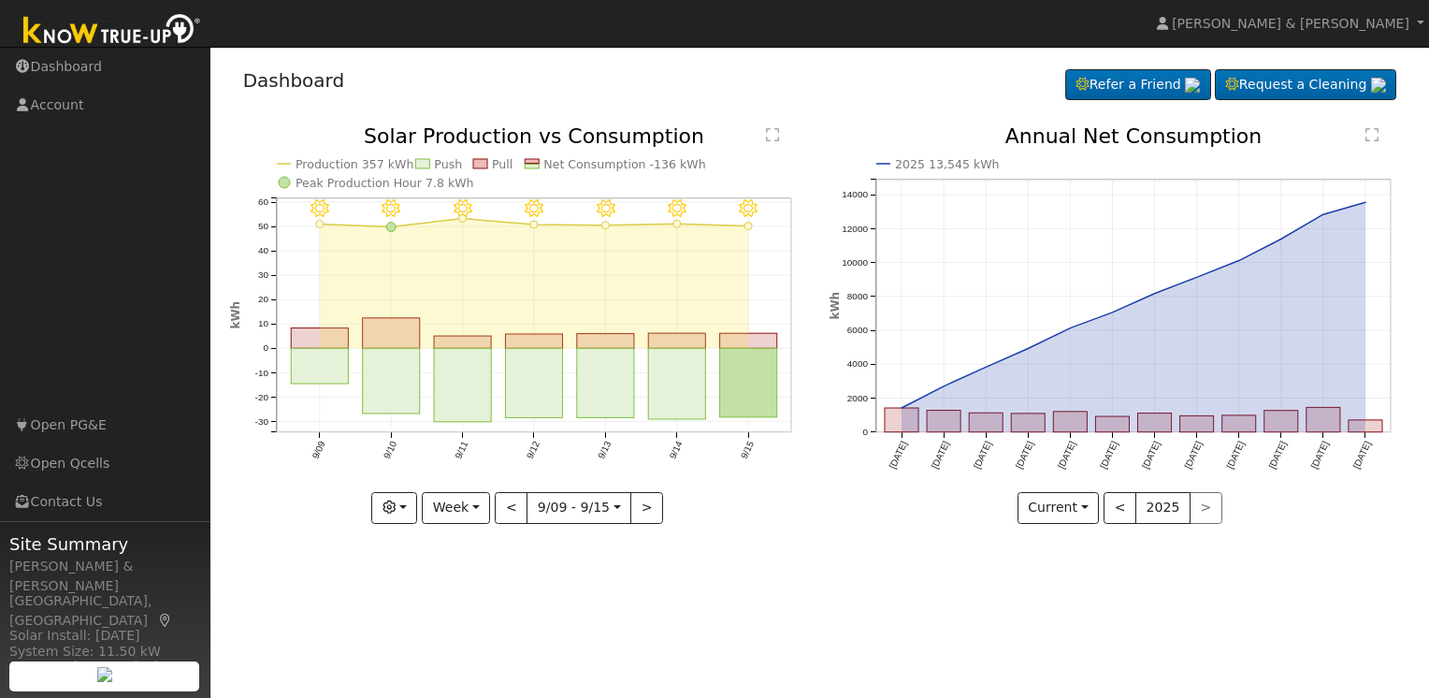
click at [277, 217] on icon "9/15 - Clear 9/14 - Clear 9/13 - Clear 9/12 - Clear 9/11 - MostlyClear 9/10 - M…" at bounding box center [520, 324] width 580 height 397
click at [396, 508] on icon "button" at bounding box center [389, 506] width 13 height 13
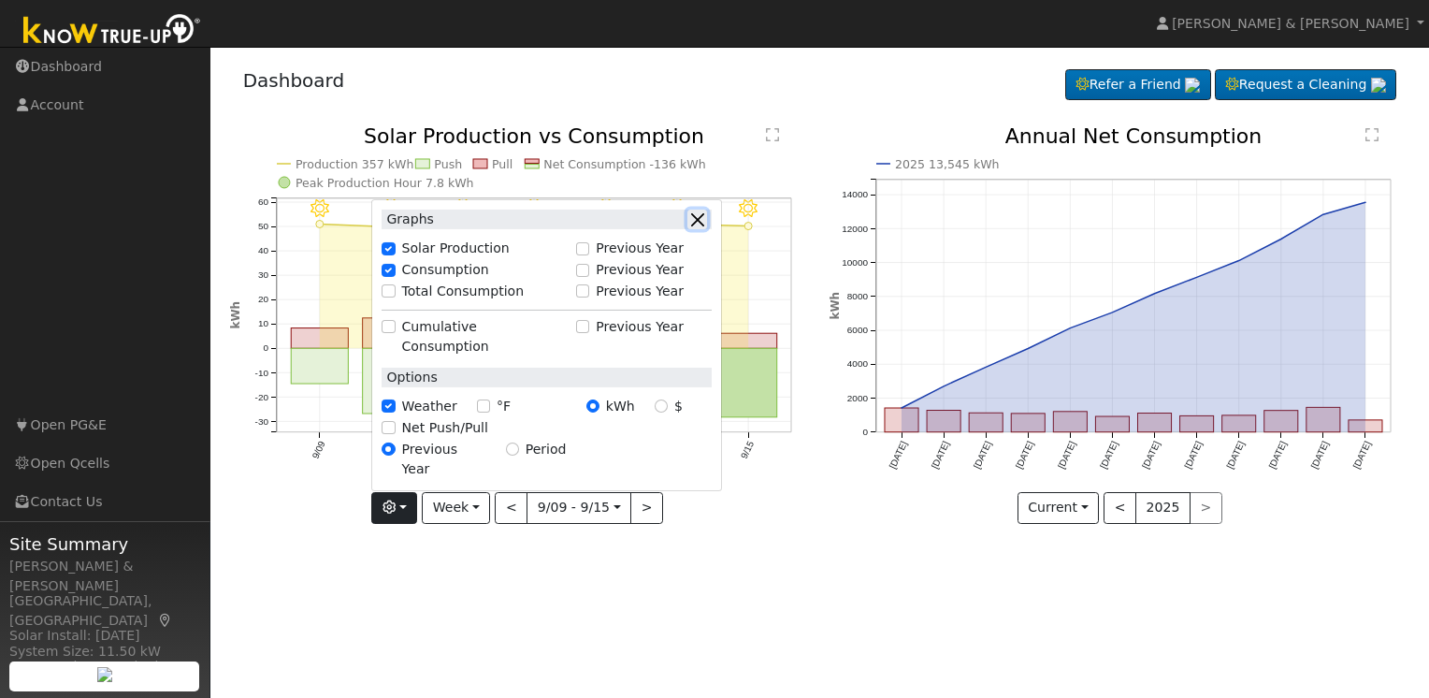
click at [707, 229] on button "button" at bounding box center [697, 219] width 20 height 20
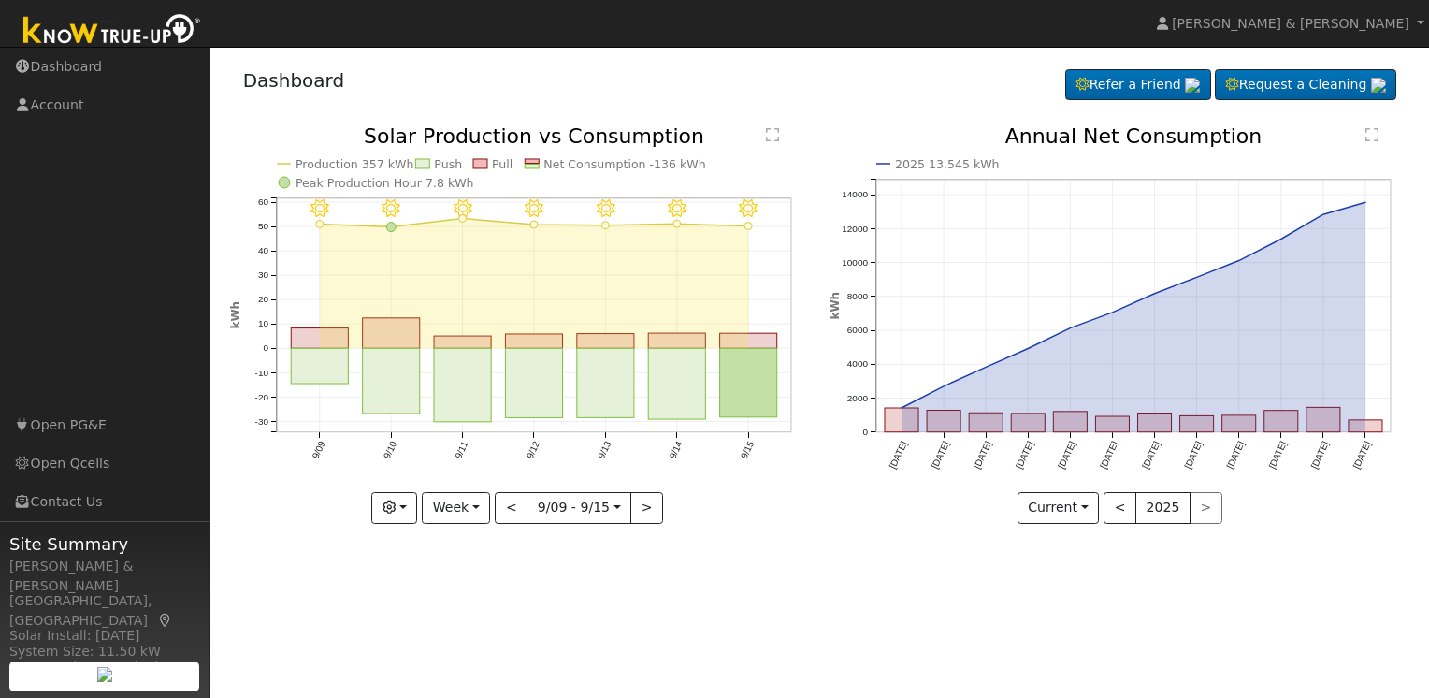
click at [498, 433] on icon "9/15 - Clear 9/14 - Clear 9/13 - Clear 9/12 - Clear 9/11 - MostlyClear 9/10 - M…" at bounding box center [520, 324] width 580 height 397
click at [77, 463] on link "Open Qcells" at bounding box center [105, 463] width 210 height 38
drag, startPoint x: 1363, startPoint y: 20, endPoint x: 1220, endPoint y: 22, distance: 142.2
click at [1220, 22] on nav "[PERSON_NAME] & [PERSON_NAME] [PERSON_NAME] & [PERSON_NAME] Profile Help Center…" at bounding box center [714, 24] width 1429 height 48
click at [1287, 22] on span "[PERSON_NAME] & [PERSON_NAME]" at bounding box center [1291, 23] width 238 height 15
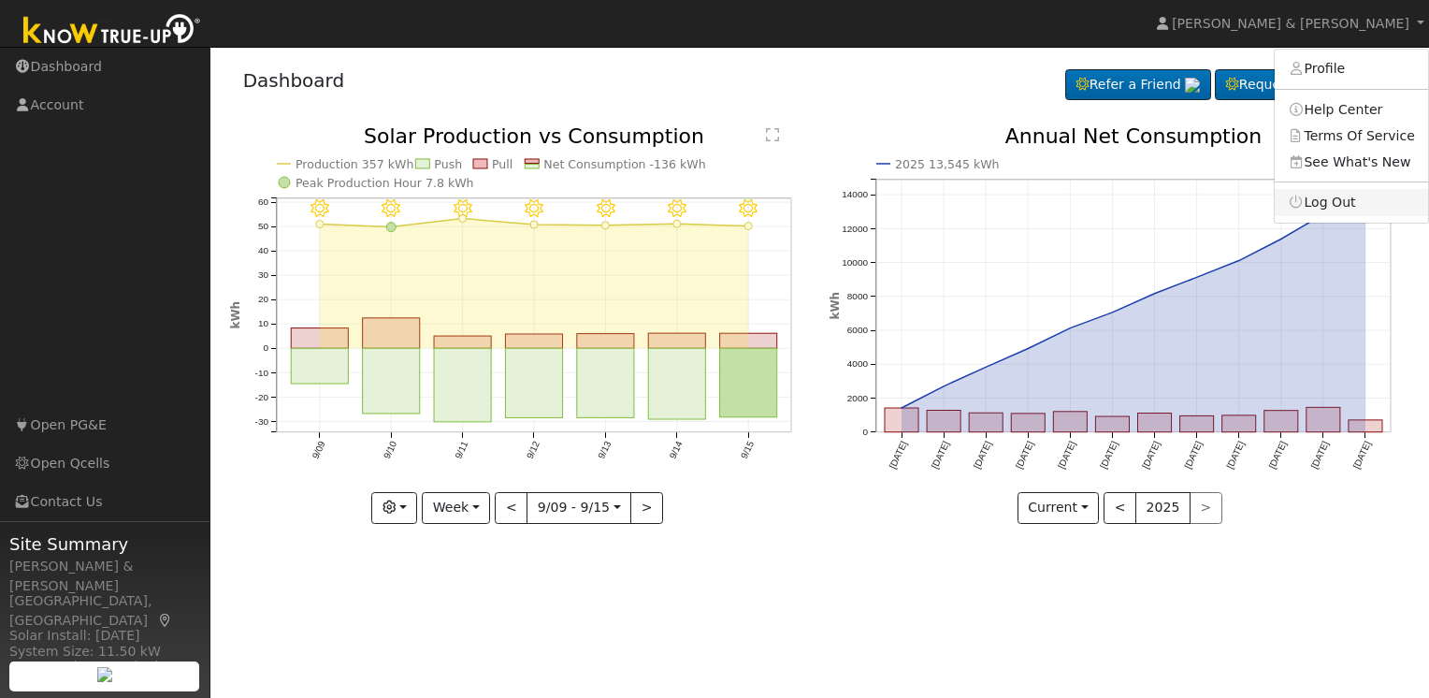
click at [1321, 200] on link "Log Out" at bounding box center [1351, 202] width 153 height 26
